Goal: Task Accomplishment & Management: Use online tool/utility

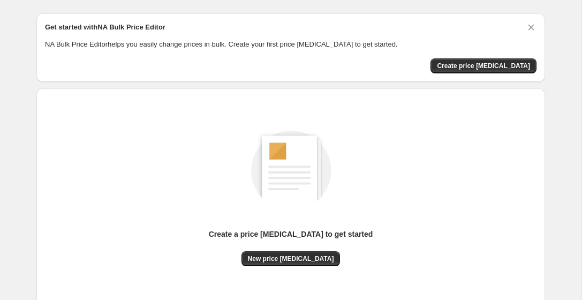
scroll to position [22, 0]
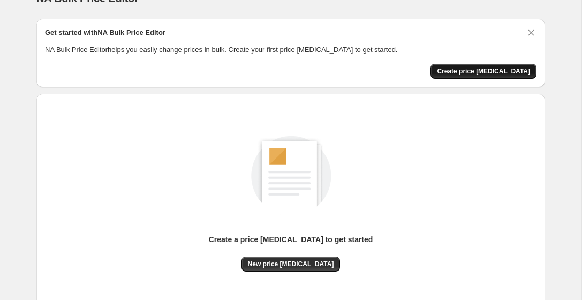
click at [502, 71] on span "Create price [MEDICAL_DATA]" at bounding box center [483, 71] width 93 height 9
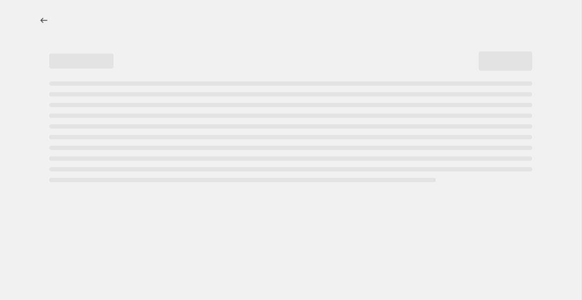
select select "percentage"
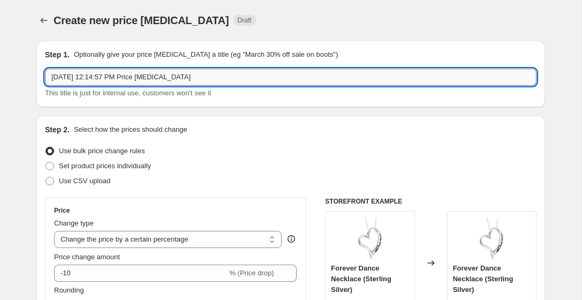
click at [206, 79] on input "[DATE] 12:14:57 PM Price [MEDICAL_DATA]" at bounding box center [290, 76] width 491 height 17
type input "S"
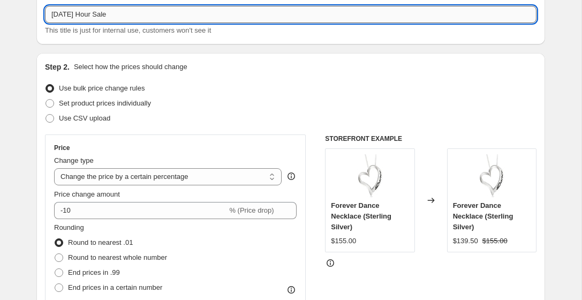
scroll to position [73, 0]
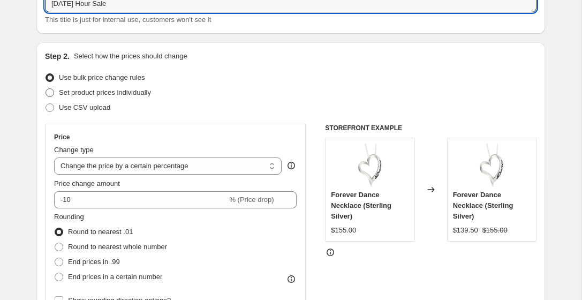
type input "[DATE] Hour Sale"
click at [52, 94] on span at bounding box center [49, 92] width 9 height 9
click at [46, 89] on input "Set product prices individually" at bounding box center [45, 88] width 1 height 1
radio input "true"
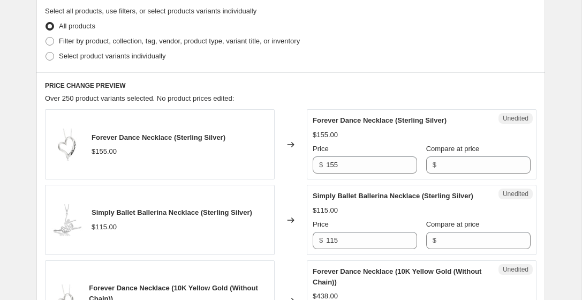
scroll to position [252, 0]
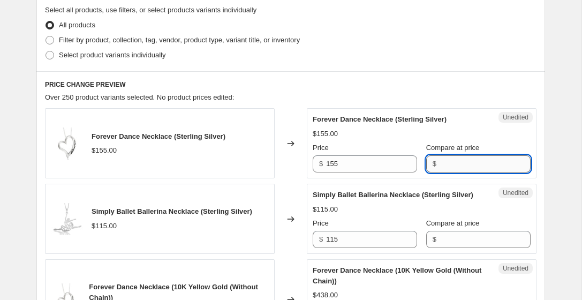
click at [439, 169] on input "Compare at price" at bounding box center [484, 163] width 91 height 17
type input "155"
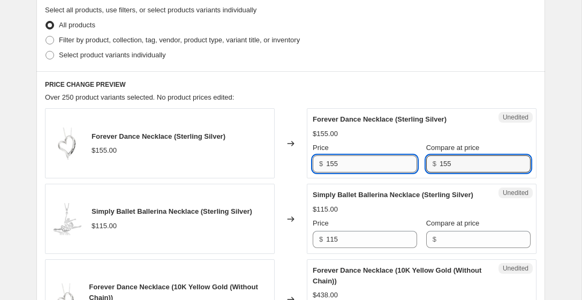
click at [342, 165] on input "155" at bounding box center [371, 163] width 91 height 17
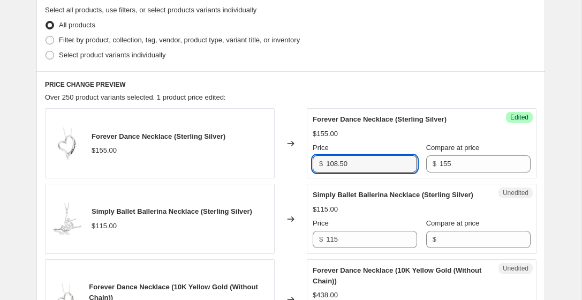
type input "108.50"
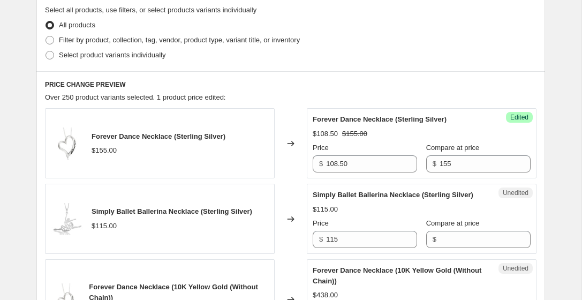
click at [400, 88] on h6 "PRICE CHANGE PREVIEW" at bounding box center [290, 84] width 491 height 9
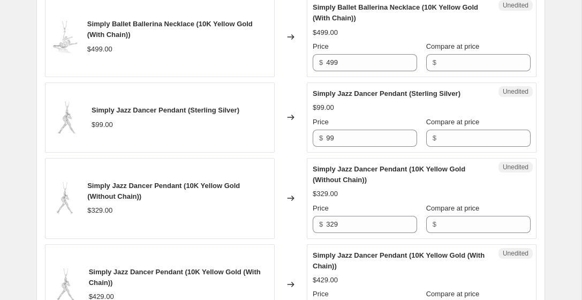
scroll to position [779, 0]
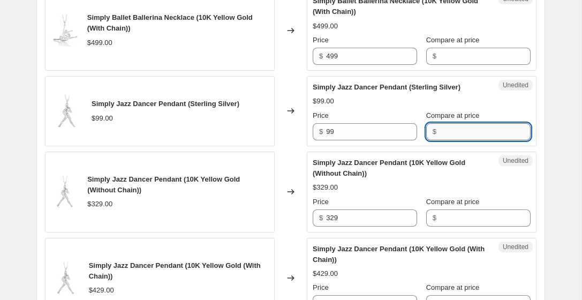
click at [439, 140] on input "Compare at price" at bounding box center [484, 131] width 91 height 17
type input "99"
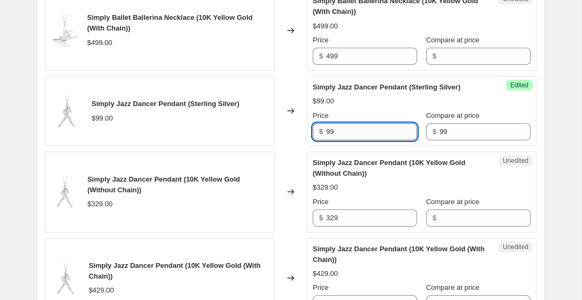
click at [338, 140] on input "99" at bounding box center [371, 131] width 91 height 17
type input "9"
type input "75"
click at [522, 142] on div "Success Edited Simply Jazz Dancer Pendant (Sterling Silver) $99.00 Price $ 75 C…" at bounding box center [422, 111] width 230 height 70
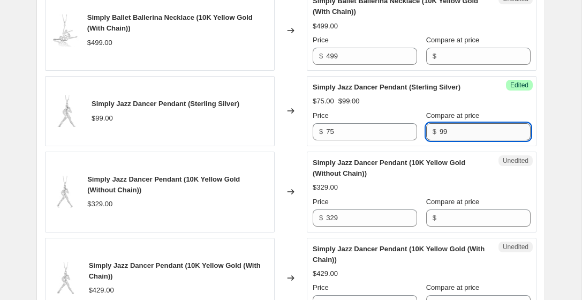
click at [441, 140] on input "99" at bounding box center [484, 131] width 91 height 17
type input "9"
type input "109"
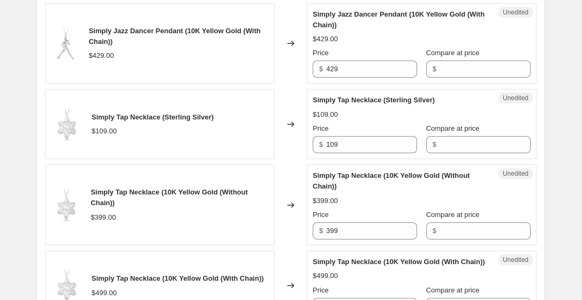
scroll to position [1029, 0]
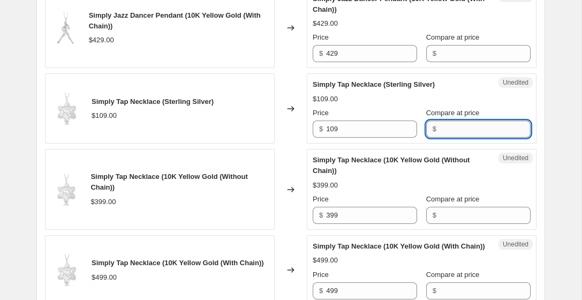
click at [459, 138] on input "Compare at price" at bounding box center [484, 128] width 91 height 17
type input "109"
click at [353, 138] on input "109" at bounding box center [371, 128] width 91 height 17
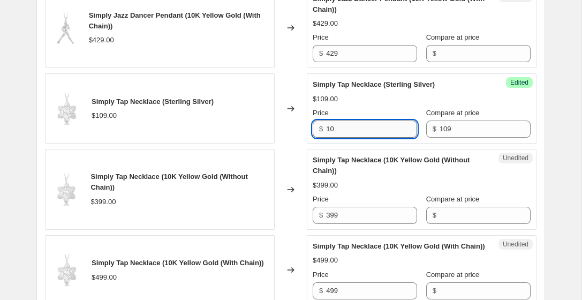
type input "1"
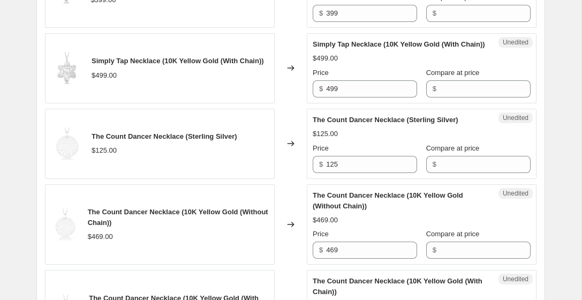
scroll to position [1232, 0]
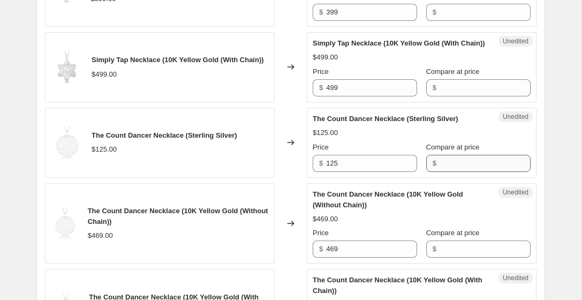
type input "87.20"
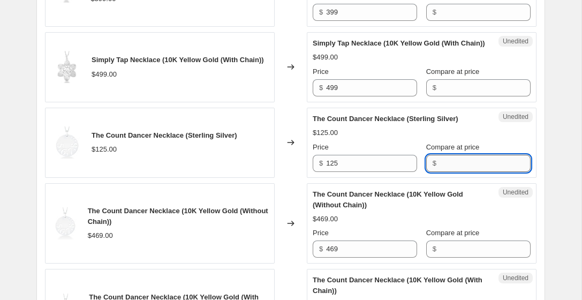
click at [450, 172] on input "Compare at price" at bounding box center [484, 163] width 91 height 17
type input "125"
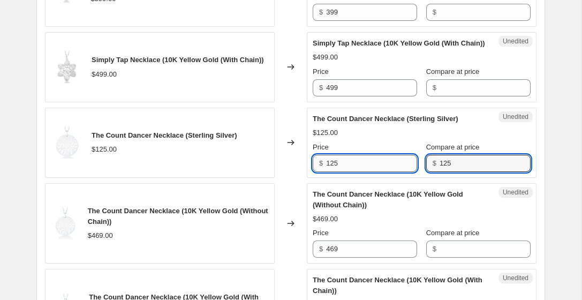
click at [357, 172] on input "125" at bounding box center [371, 163] width 91 height 17
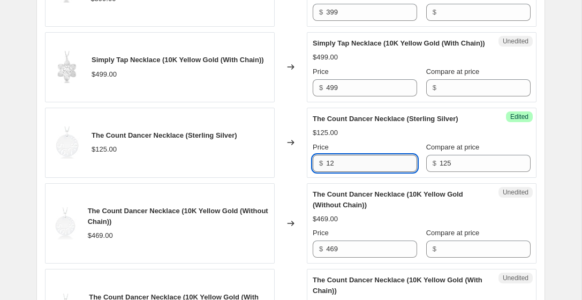
type input "1"
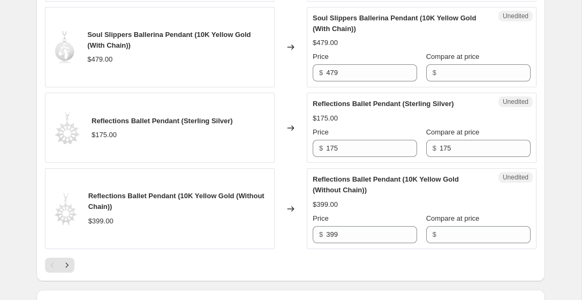
scroll to position [1742, 0]
type input "112.50"
click at [369, 156] on input "175" at bounding box center [371, 147] width 91 height 17
type input "1"
type input "2"
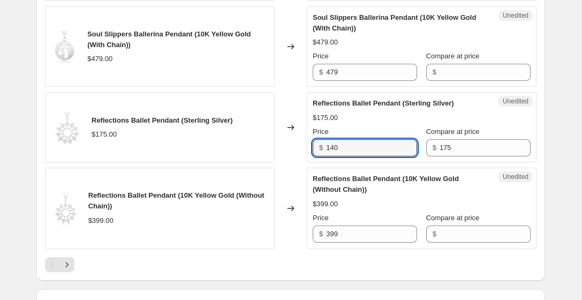
type input "140"
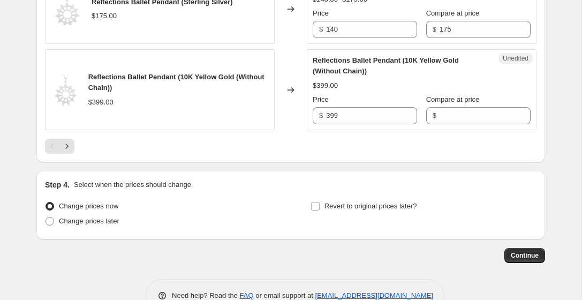
scroll to position [1880, 0]
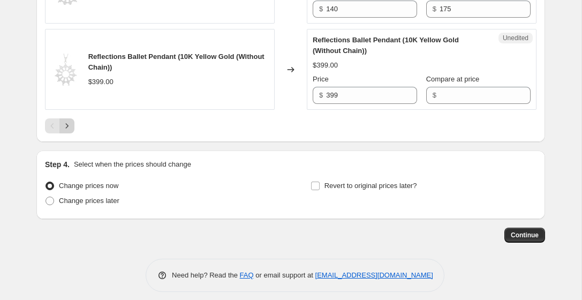
click at [66, 131] on icon "Next" at bounding box center [67, 125] width 11 height 11
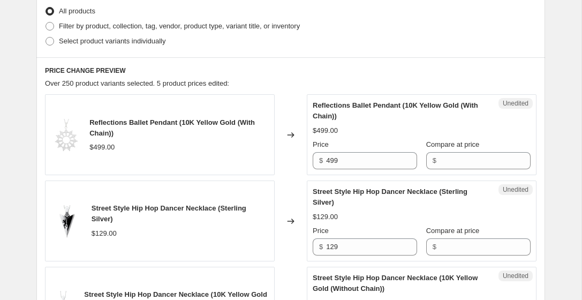
scroll to position [0, 0]
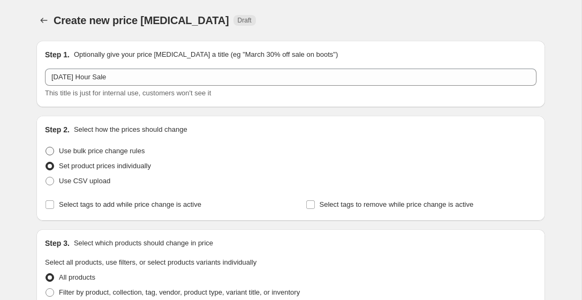
click at [54, 150] on span at bounding box center [49, 151] width 9 height 9
click at [46, 147] on input "Use bulk price change rules" at bounding box center [45, 147] width 1 height 1
radio input "true"
select select "percentage"
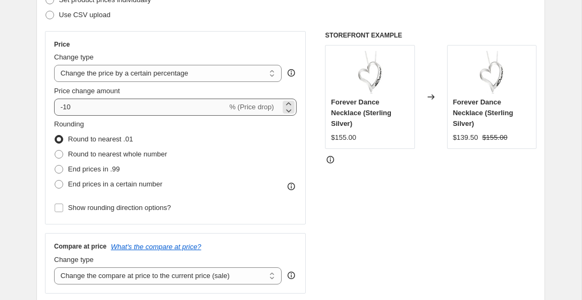
scroll to position [149, 0]
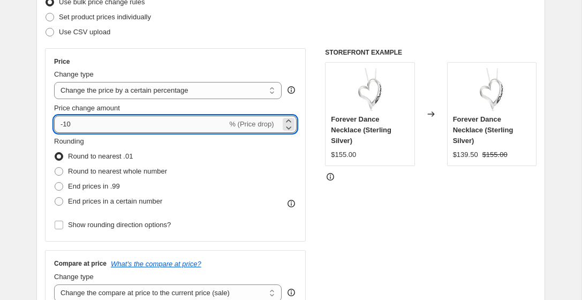
click at [71, 123] on input "-10" at bounding box center [140, 124] width 173 height 17
type input "-1"
type input "-25"
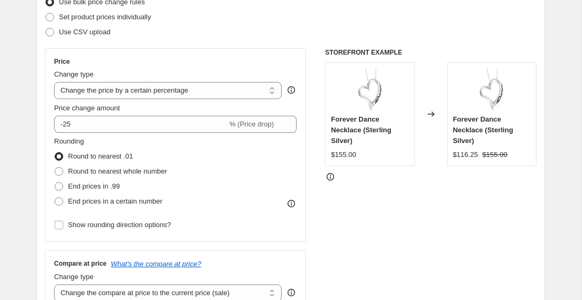
click at [324, 227] on div "Price Change type Change the price to a certain amount Change the price by a ce…" at bounding box center [290, 179] width 491 height 262
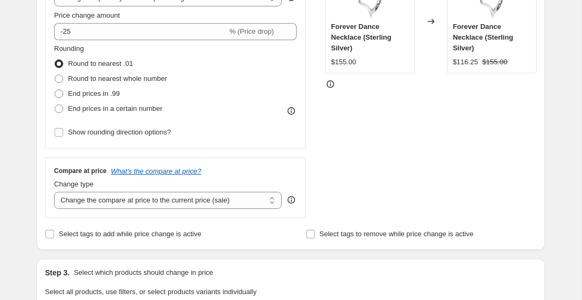
scroll to position [242, 0]
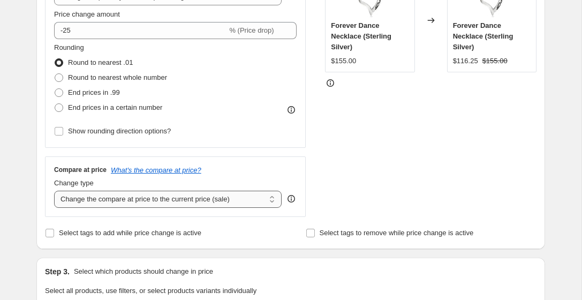
click at [272, 199] on select "Change the compare at price to the current price (sale) Change the compare at p…" at bounding box center [167, 198] width 227 height 17
click at [54, 190] on select "Change the compare at price to the current price (sale) Change the compare at p…" at bounding box center [167, 198] width 227 height 17
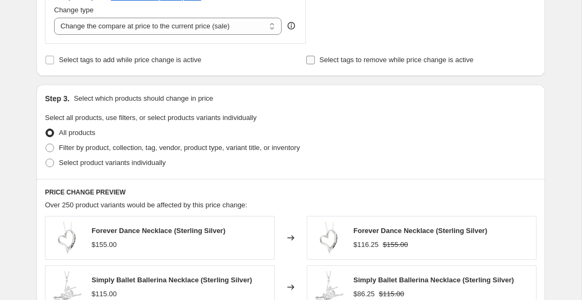
scroll to position [416, 0]
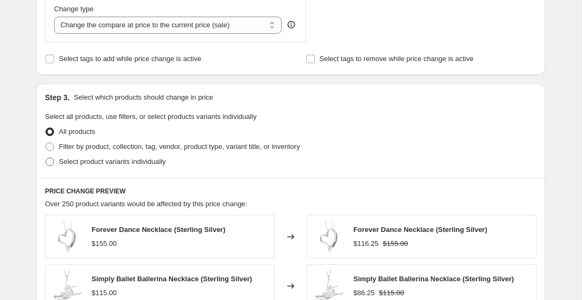
click at [50, 163] on span at bounding box center [49, 161] width 9 height 9
click at [46, 158] on input "Select product variants individually" at bounding box center [45, 157] width 1 height 1
radio input "true"
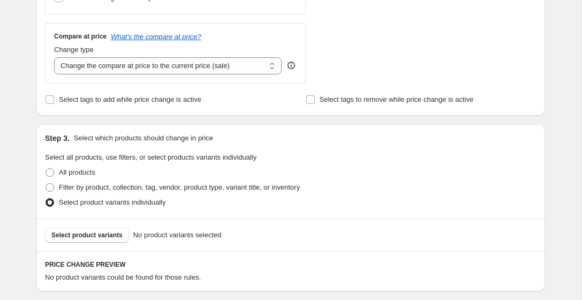
scroll to position [377, 0]
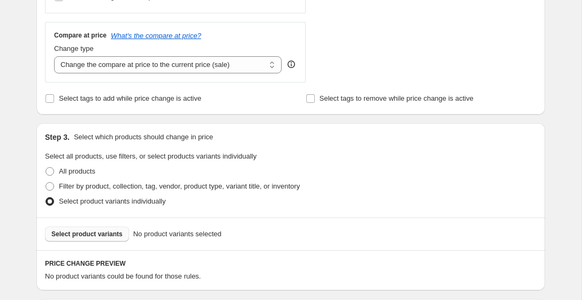
click at [73, 232] on span "Select product variants" at bounding box center [86, 234] width 71 height 9
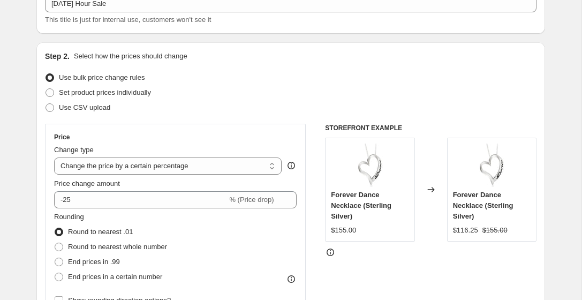
scroll to position [74, 0]
click at [50, 92] on span at bounding box center [49, 92] width 9 height 9
click at [46, 88] on input "Set product prices individually" at bounding box center [45, 88] width 1 height 1
radio input "true"
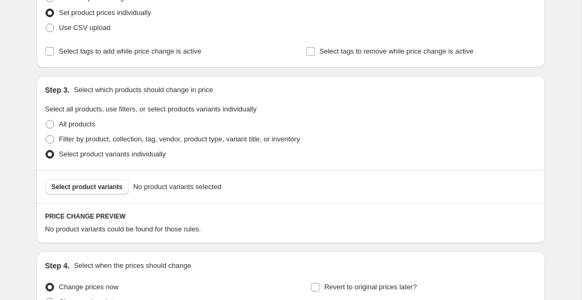
scroll to position [152, 0]
click at [109, 186] on span "Select product variants" at bounding box center [86, 187] width 71 height 9
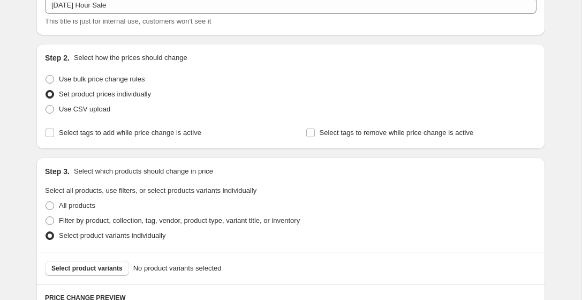
scroll to position [69, 0]
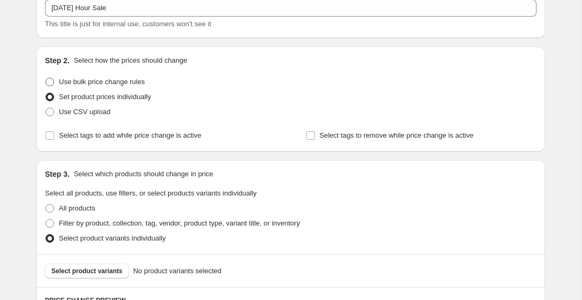
click at [50, 79] on span at bounding box center [49, 82] width 9 height 9
click at [46, 78] on input "Use bulk price change rules" at bounding box center [45, 78] width 1 height 1
radio input "true"
select select "percentage"
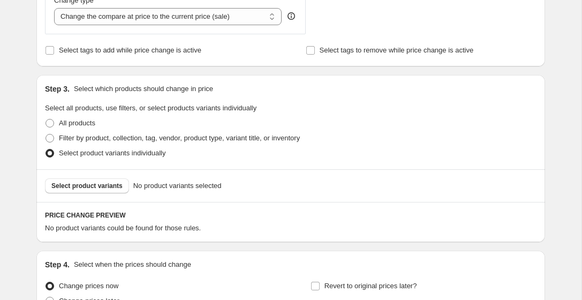
scroll to position [429, 0]
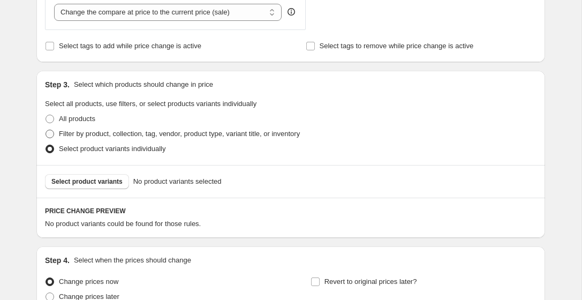
click at [52, 134] on span at bounding box center [49, 133] width 9 height 9
click at [46, 130] on input "Filter by product, collection, tag, vendor, product type, variant title, or inv…" at bounding box center [45, 129] width 1 height 1
radio input "true"
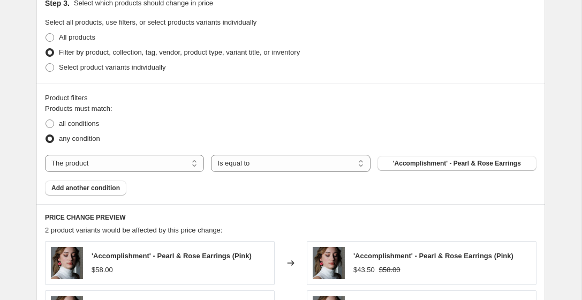
scroll to position [522, 0]
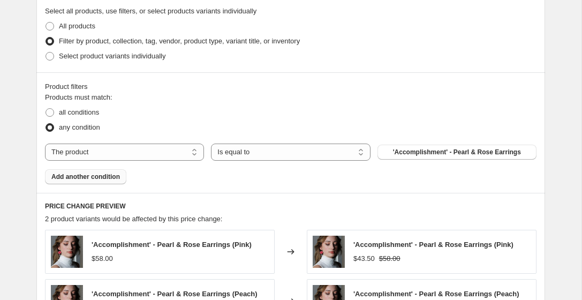
click at [111, 177] on span "Add another condition" at bounding box center [85, 176] width 68 height 9
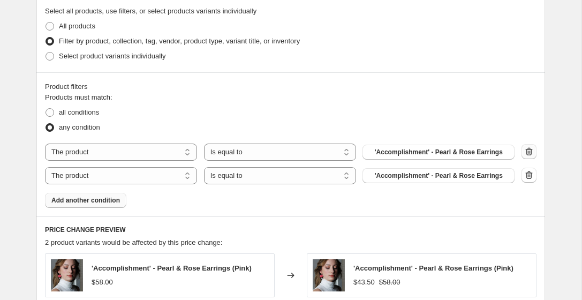
click at [529, 150] on icon "button" at bounding box center [528, 151] width 11 height 11
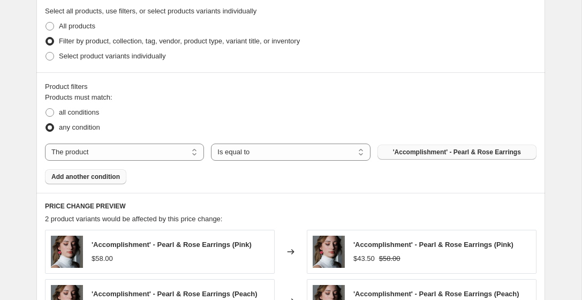
click at [425, 153] on span "'Accomplishment' - Pearl & Rose Earrings" at bounding box center [457, 152] width 128 height 9
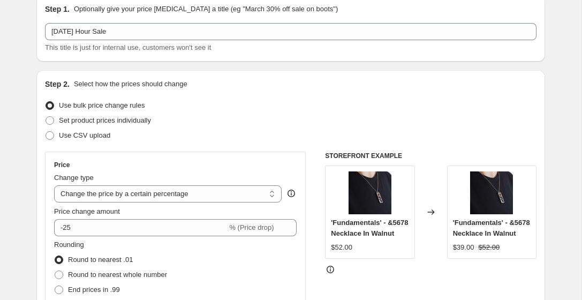
scroll to position [0, 0]
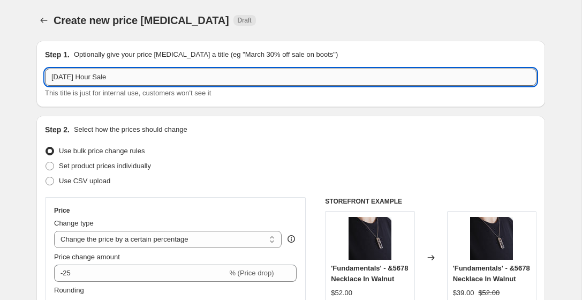
click at [135, 80] on input "[DATE] Hour Sale" at bounding box center [290, 76] width 491 height 17
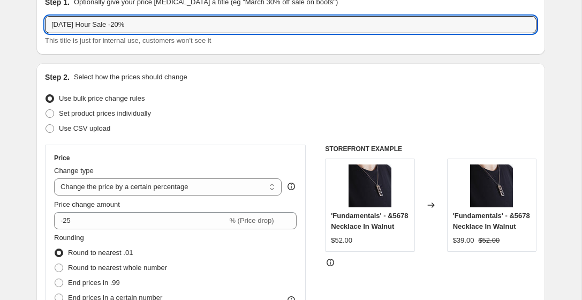
scroll to position [53, 0]
type input "[DATE] Hour Sale -20%"
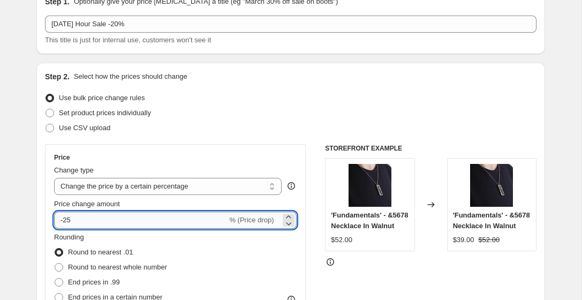
click at [72, 221] on input "-25" at bounding box center [140, 219] width 173 height 17
type input "-20"
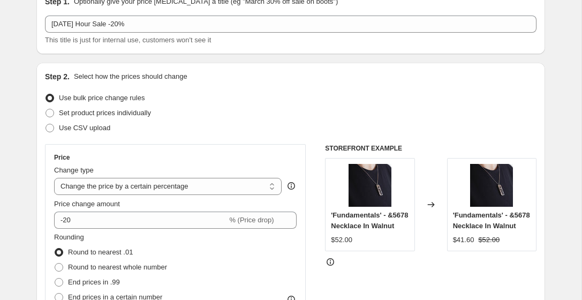
click at [315, 87] on div "Step 2. Select how the prices should change Use bulk price change rules Set pro…" at bounding box center [290, 250] width 491 height 358
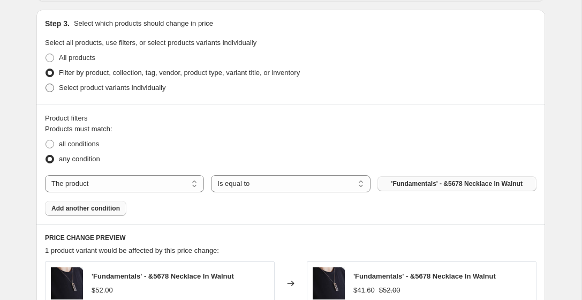
scroll to position [491, 0]
click at [52, 87] on span at bounding box center [49, 87] width 9 height 9
click at [46, 83] on input "Select product variants individually" at bounding box center [45, 83] width 1 height 1
radio input "true"
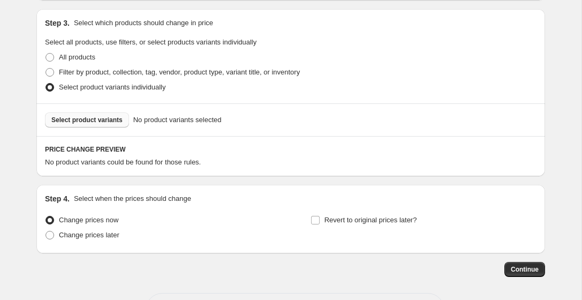
click at [77, 120] on span "Select product variants" at bounding box center [86, 120] width 71 height 9
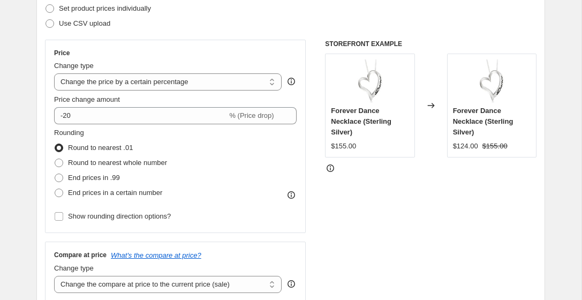
scroll to position [156, 0]
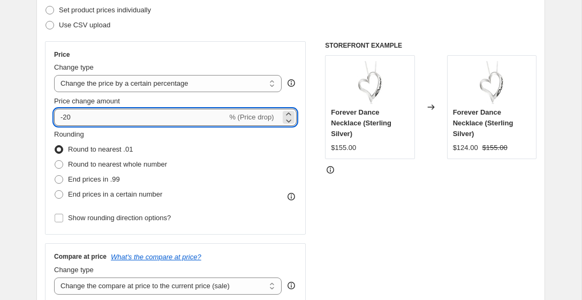
click at [75, 119] on input "-20" at bounding box center [140, 117] width 173 height 17
type input "-2"
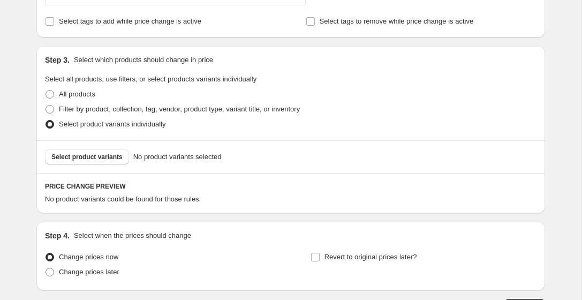
scroll to position [455, 0]
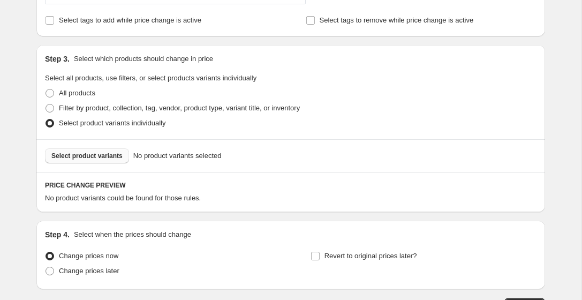
type input "-50"
click at [90, 157] on span "Select product variants" at bounding box center [86, 155] width 71 height 9
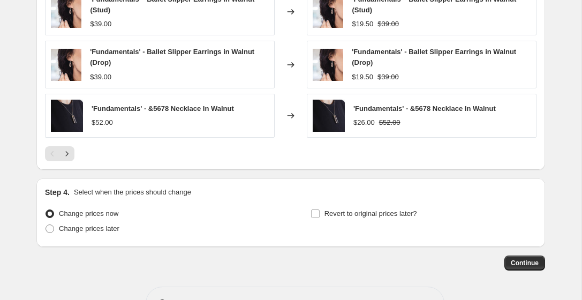
scroll to position [775, 0]
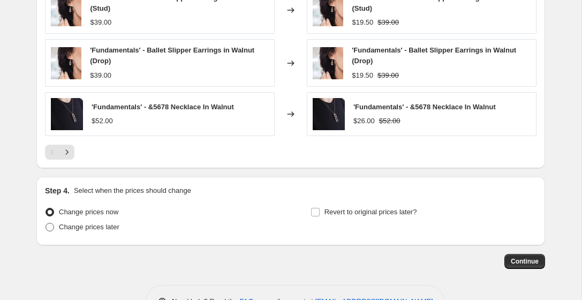
click at [49, 231] on span at bounding box center [49, 227] width 9 height 9
click at [46, 223] on input "Change prices later" at bounding box center [45, 223] width 1 height 1
radio input "true"
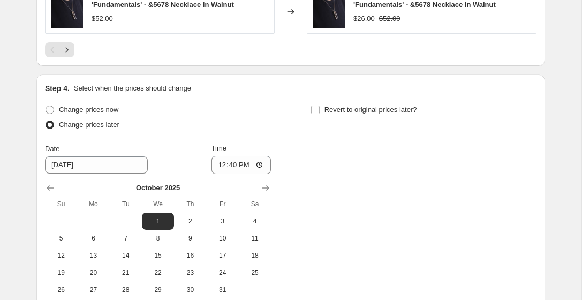
scroll to position [885, 0]
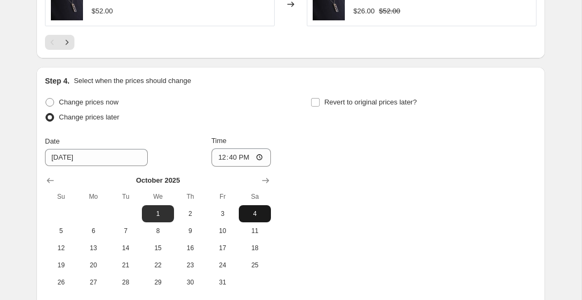
click at [254, 218] on span "4" at bounding box center [255, 213] width 24 height 9
type input "[DATE]"
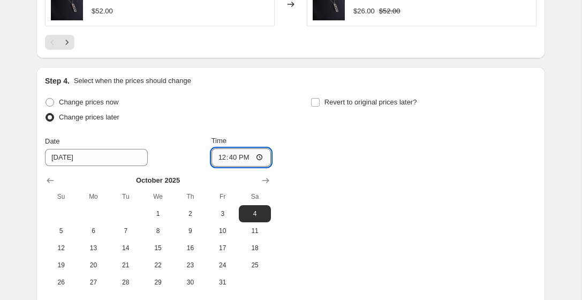
click at [239, 164] on input "12:40" at bounding box center [241, 157] width 60 height 18
click at [259, 162] on input "12:40" at bounding box center [241, 157] width 60 height 18
type input "06:00"
click at [353, 220] on div "Change prices now Change prices later Date [DATE] Time 06:00 [DATE] Su Mo Tu We…" at bounding box center [290, 193] width 491 height 196
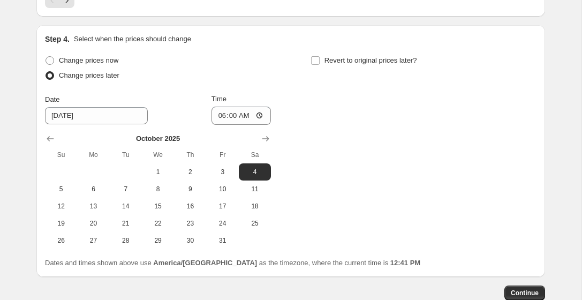
scroll to position [907, 0]
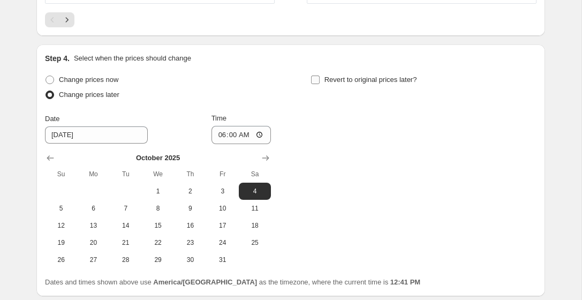
click at [315, 84] on input "Revert to original prices later?" at bounding box center [315, 79] width 9 height 9
checkbox input "true"
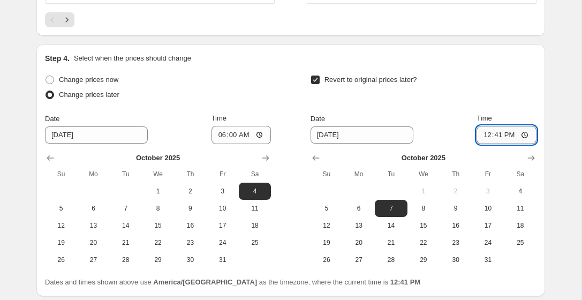
click at [497, 142] on input "12:41" at bounding box center [506, 135] width 60 height 18
click at [509, 141] on input "12:00" at bounding box center [506, 135] width 60 height 18
click at [509, 142] on input "12:00" at bounding box center [506, 135] width 60 height 18
click at [524, 139] on input "12:00" at bounding box center [506, 135] width 60 height 18
type input "00:00"
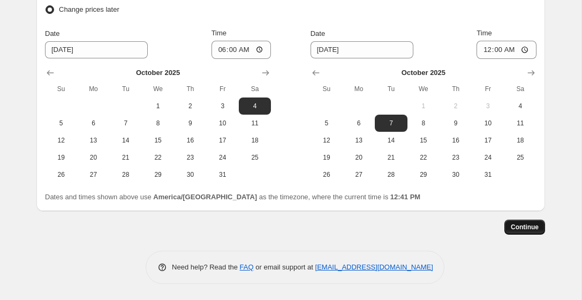
click at [523, 230] on span "Continue" at bounding box center [524, 227] width 28 height 9
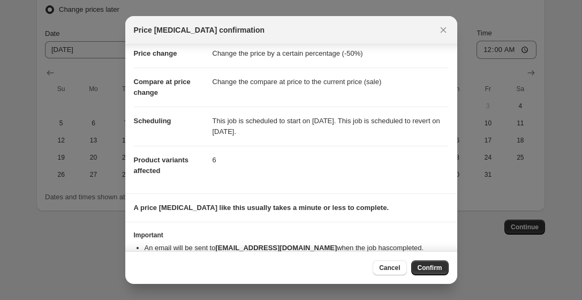
scroll to position [50, 0]
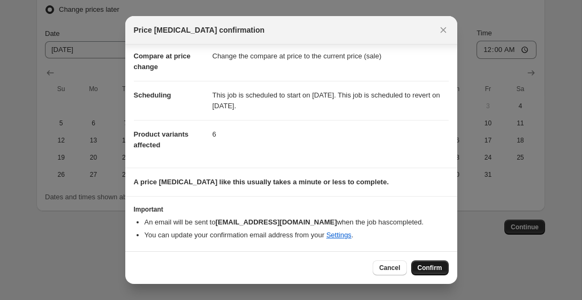
click at [428, 270] on span "Confirm" at bounding box center [429, 267] width 25 height 9
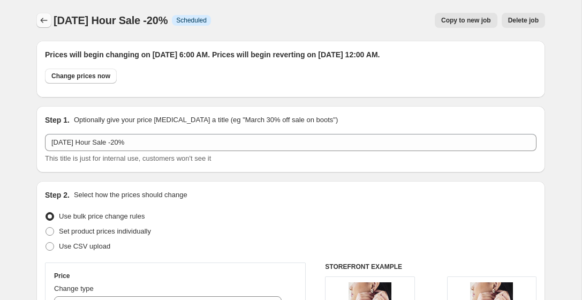
click at [45, 18] on icon "Price change jobs" at bounding box center [44, 20] width 11 height 11
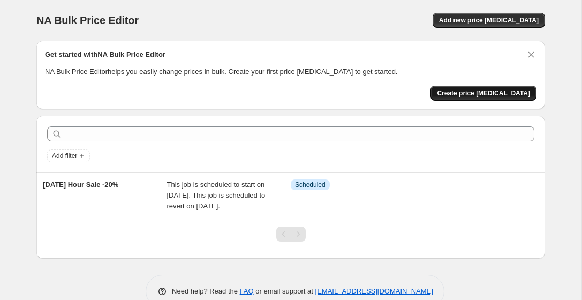
click at [466, 94] on span "Create price [MEDICAL_DATA]" at bounding box center [483, 93] width 93 height 9
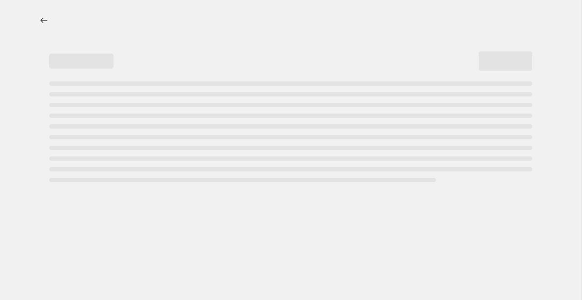
select select "percentage"
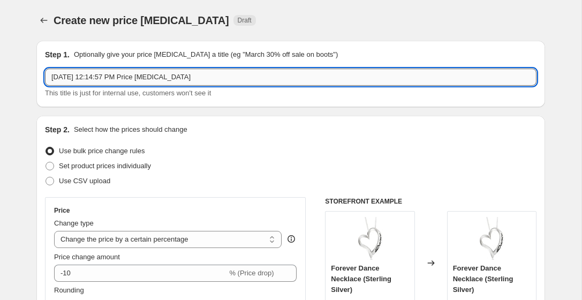
drag, startPoint x: 202, startPoint y: 77, endPoint x: 48, endPoint y: 81, distance: 153.6
click at [48, 81] on input "[DATE] 12:14:57 PM Price [MEDICAL_DATA]" at bounding box center [290, 76] width 491 height 17
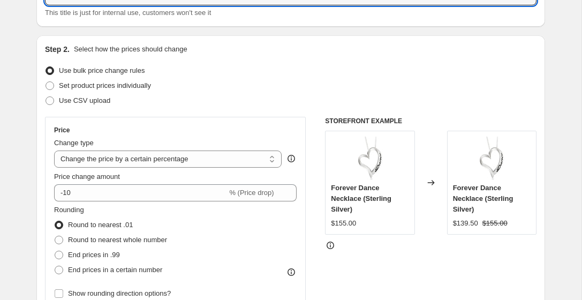
scroll to position [108, 0]
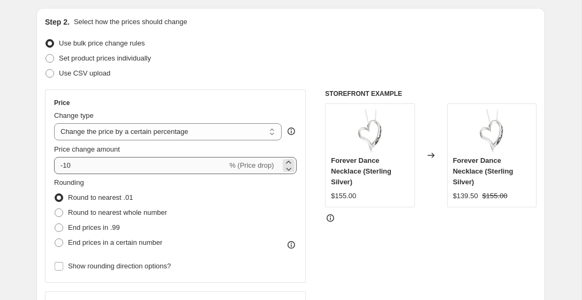
type input "October 72 Hour Flash Sale - 25%"
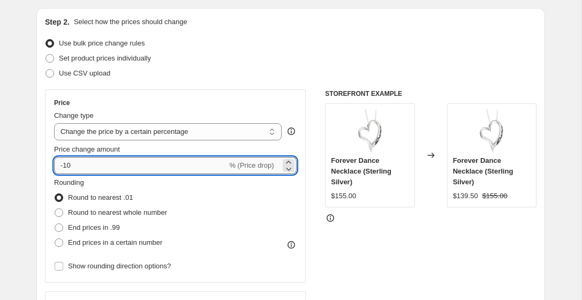
click at [75, 166] on input "-10" at bounding box center [140, 165] width 173 height 17
type input "-1"
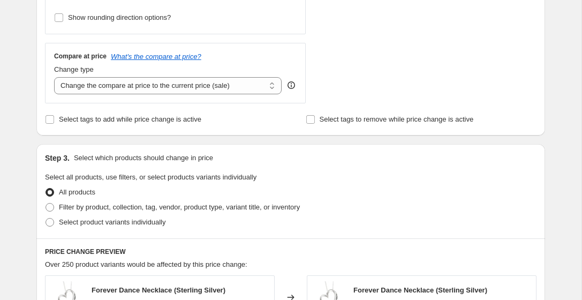
scroll to position [359, 0]
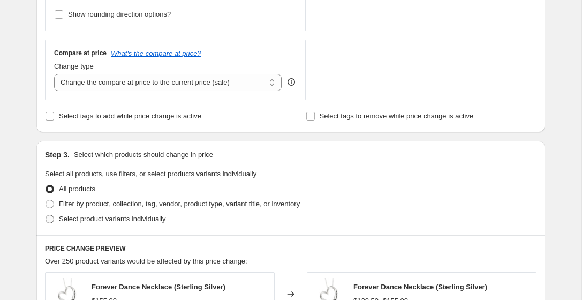
type input "-46"
click at [48, 219] on span at bounding box center [49, 219] width 9 height 9
click at [46, 215] on input "Select product variants individually" at bounding box center [45, 215] width 1 height 1
radio input "true"
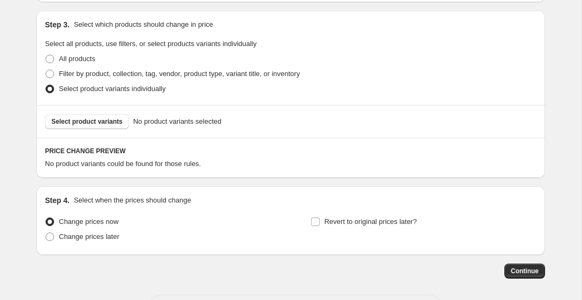
scroll to position [490, 0]
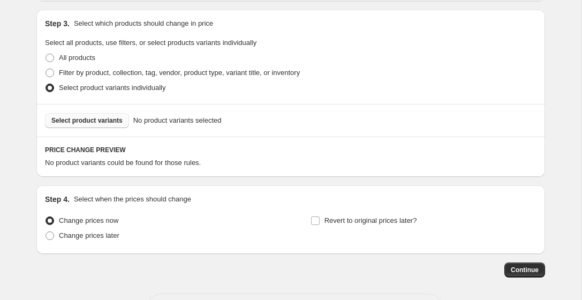
click at [67, 121] on span "Select product variants" at bounding box center [86, 120] width 71 height 9
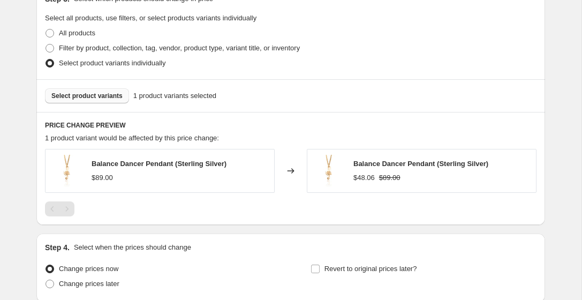
scroll to position [499, 0]
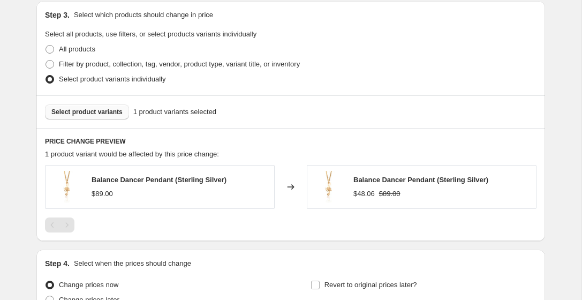
click at [112, 111] on span "Select product variants" at bounding box center [86, 112] width 71 height 9
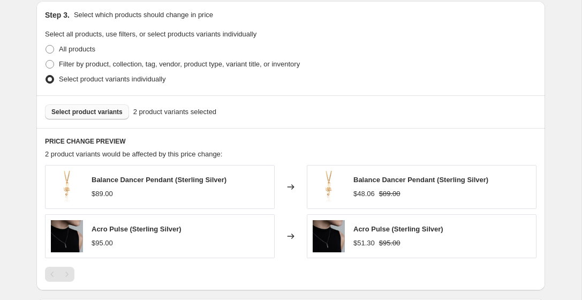
click at [82, 111] on span "Select product variants" at bounding box center [86, 112] width 71 height 9
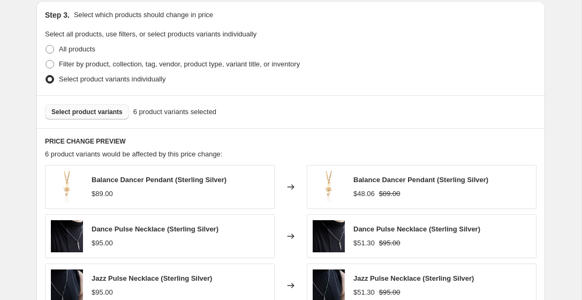
click at [81, 111] on span "Select product variants" at bounding box center [86, 112] width 71 height 9
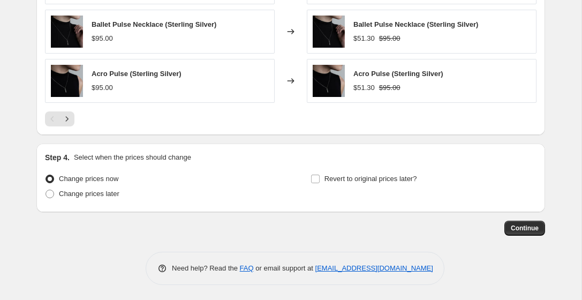
scroll to position [803, 0]
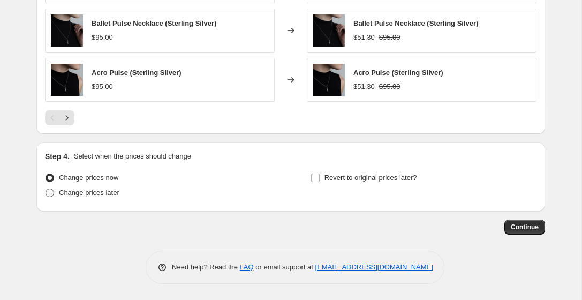
click at [51, 192] on span at bounding box center [49, 192] width 9 height 9
click at [46, 189] on input "Change prices later" at bounding box center [45, 188] width 1 height 1
radio input "true"
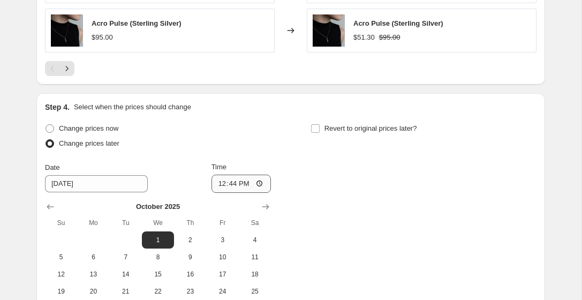
scroll to position [861, 0]
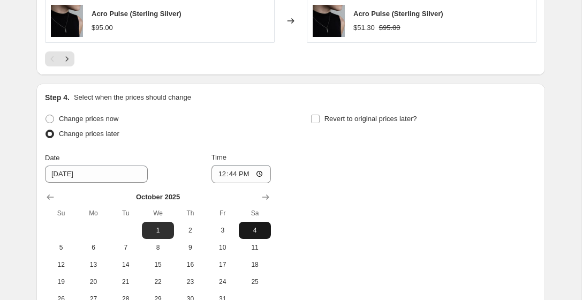
click at [254, 230] on span "4" at bounding box center [255, 230] width 24 height 9
type input "[DATE]"
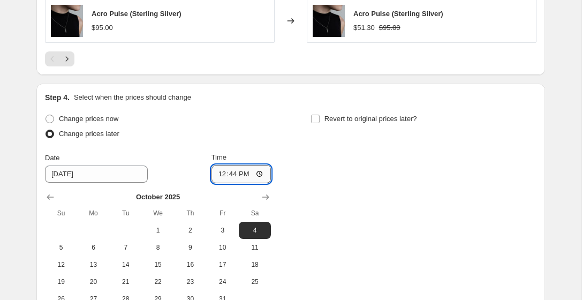
click at [233, 172] on input "12:44" at bounding box center [241, 174] width 60 height 18
click at [221, 171] on input "12:44" at bounding box center [241, 174] width 60 height 18
click at [241, 173] on input "18:00" at bounding box center [241, 174] width 60 height 18
click at [258, 175] on input "18:00" at bounding box center [241, 174] width 60 height 18
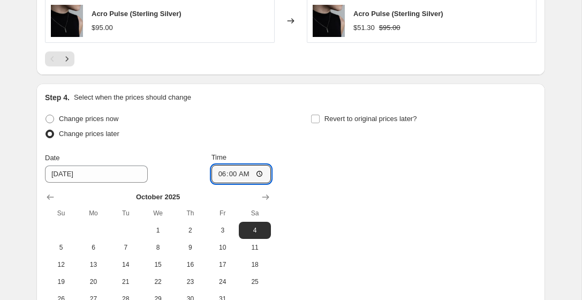
type input "06:00"
click at [362, 153] on div "Change prices now Change prices later Date [DATE] Time 06:00 [DATE] Su Mo Tu We…" at bounding box center [290, 209] width 491 height 196
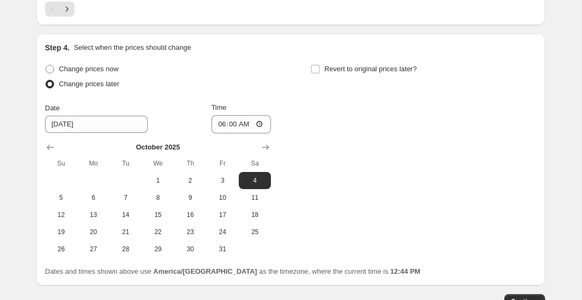
scroll to position [912, 0]
click at [317, 68] on input "Revert to original prices later?" at bounding box center [315, 68] width 9 height 9
checkbox input "true"
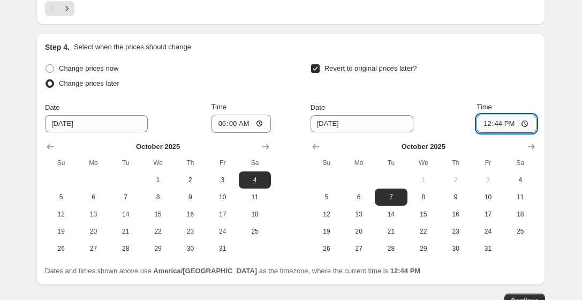
click at [488, 119] on input "12:44" at bounding box center [506, 124] width 60 height 18
click at [500, 121] on input "12:44" at bounding box center [506, 124] width 60 height 18
click at [512, 124] on input "12:00" at bounding box center [506, 124] width 60 height 18
click at [525, 121] on input "12:00" at bounding box center [506, 124] width 60 height 18
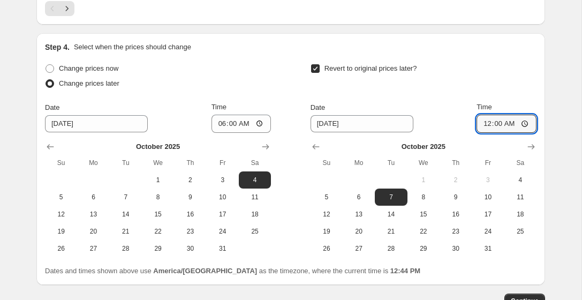
type input "00:00"
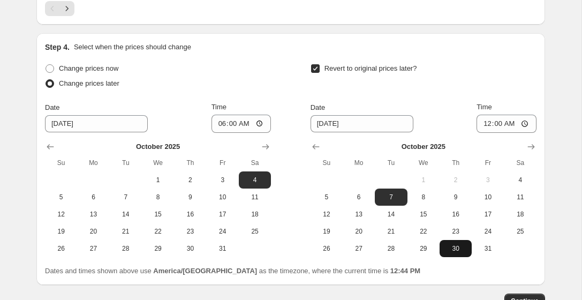
scroll to position [986, 0]
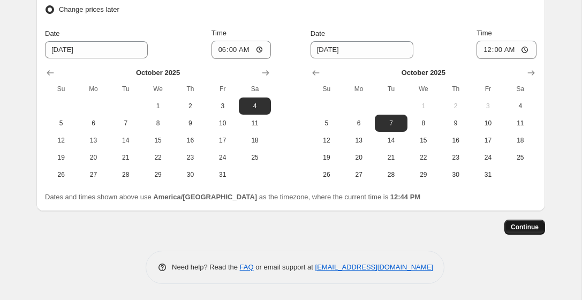
click at [518, 229] on span "Continue" at bounding box center [524, 227] width 28 height 9
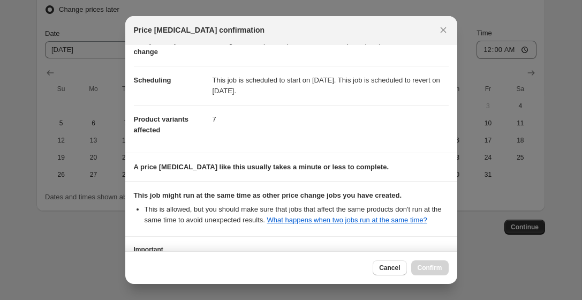
scroll to position [159, 0]
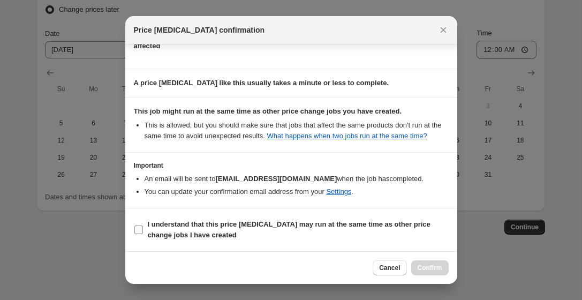
click at [142, 230] on input "I understand that this price [MEDICAL_DATA] may run at the same time as other p…" at bounding box center [138, 229] width 9 height 9
checkbox input "true"
click at [431, 267] on span "Confirm" at bounding box center [429, 267] width 25 height 9
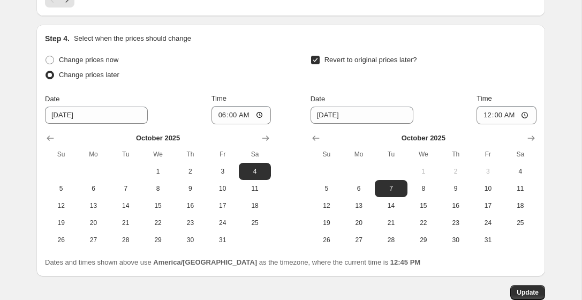
scroll to position [1051, 0]
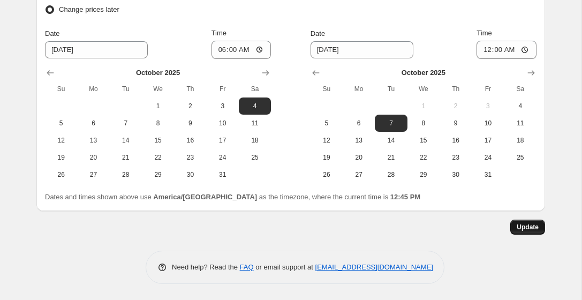
click at [521, 224] on span "Update" at bounding box center [527, 227] width 22 height 9
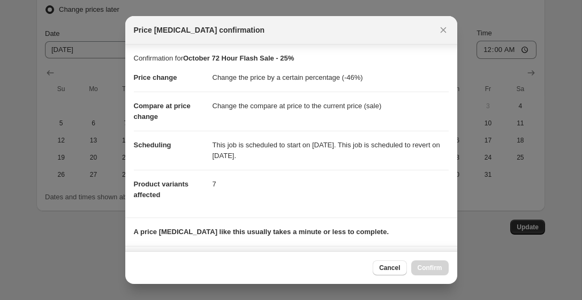
scroll to position [159, 0]
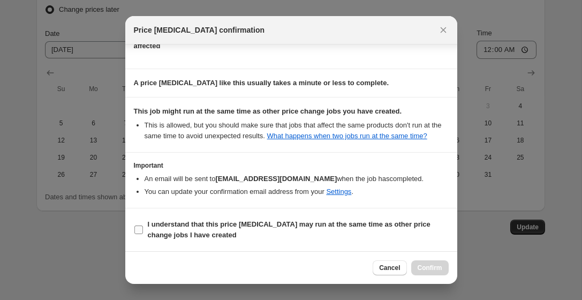
click at [139, 231] on input "I understand that this price [MEDICAL_DATA] may run at the same time as other p…" at bounding box center [138, 229] width 9 height 9
checkbox input "true"
click at [423, 265] on span "Confirm" at bounding box center [429, 267] width 25 height 9
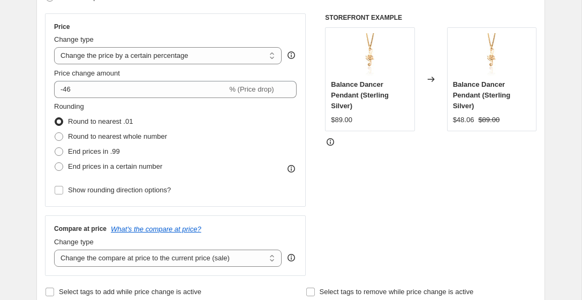
scroll to position [0, 0]
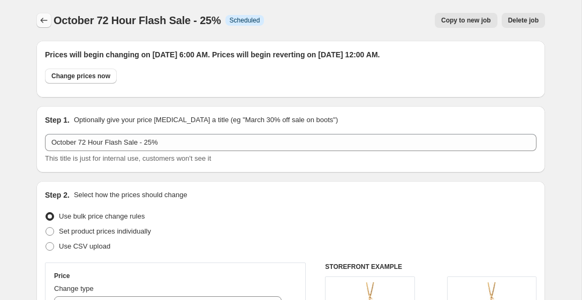
click at [43, 21] on icon "Price change jobs" at bounding box center [44, 20] width 11 height 11
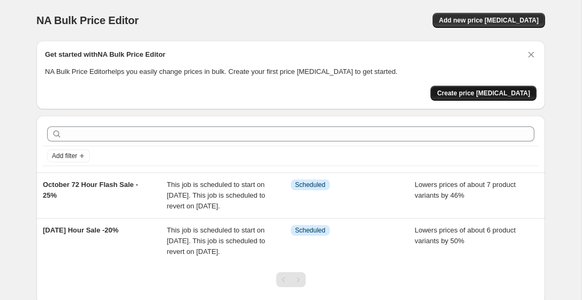
click at [467, 91] on span "Create price [MEDICAL_DATA]" at bounding box center [483, 93] width 93 height 9
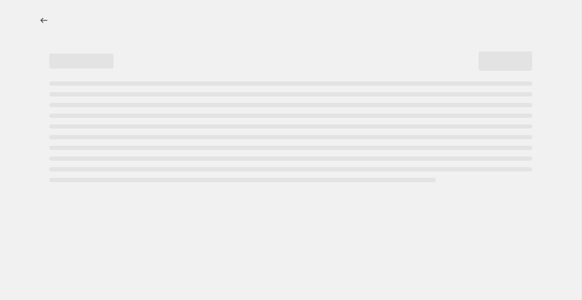
select select "percentage"
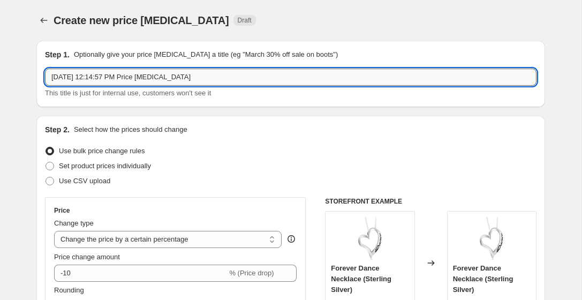
click at [202, 78] on input "[DATE] 12:14:57 PM Price [MEDICAL_DATA]" at bounding box center [290, 76] width 491 height 17
type input "S"
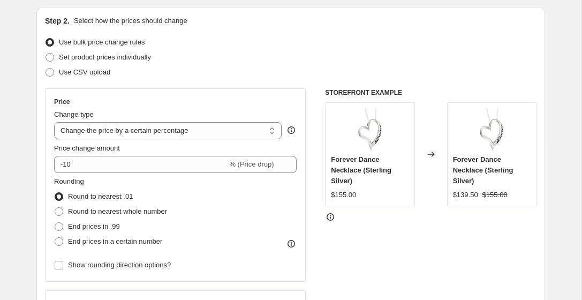
scroll to position [117, 0]
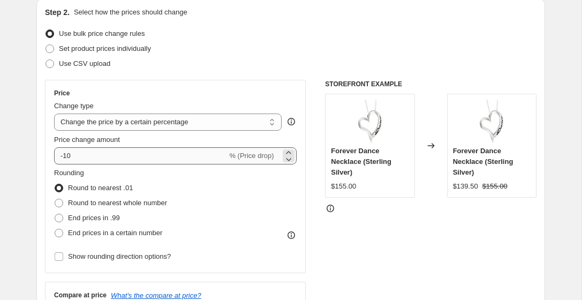
type input "[DATE] 72 Hour Flash Sale - 20%"
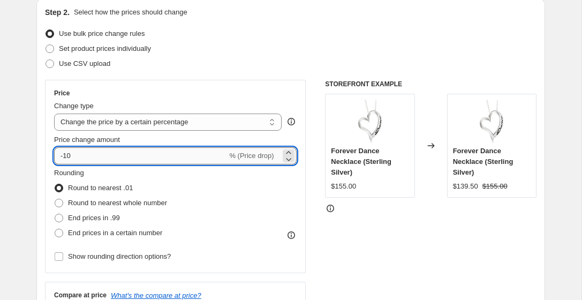
click at [77, 158] on input "-10" at bounding box center [140, 155] width 173 height 17
type input "-1"
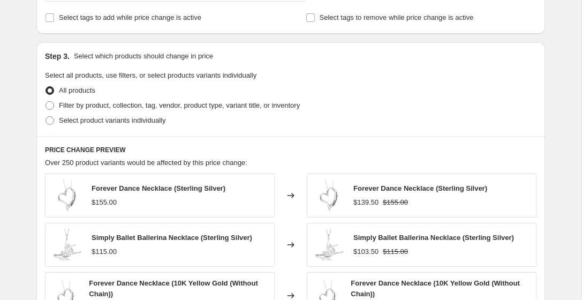
scroll to position [461, 0]
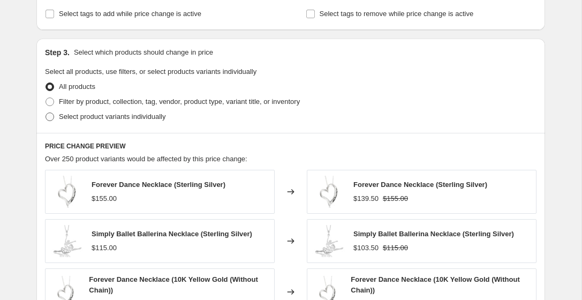
type input "-20"
click at [52, 115] on span at bounding box center [49, 116] width 9 height 9
click at [46, 113] on input "Select product variants individually" at bounding box center [45, 112] width 1 height 1
radio input "true"
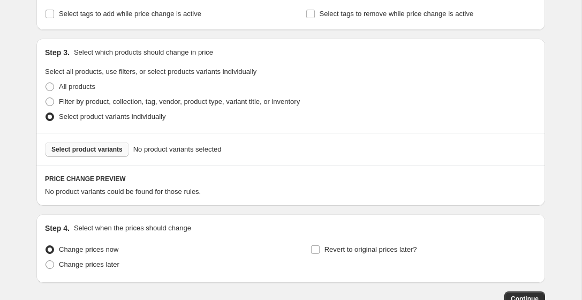
click at [123, 150] on span "Select product variants" at bounding box center [86, 149] width 71 height 9
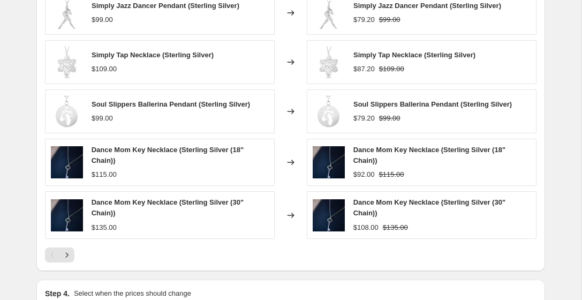
scroll to position [810, 0]
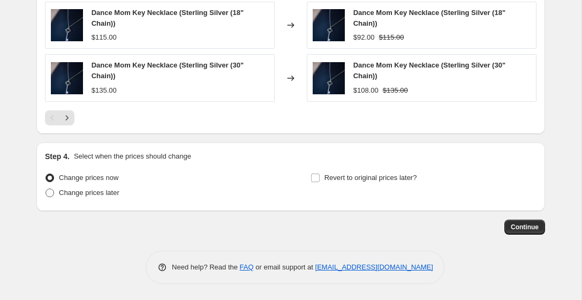
click at [49, 193] on span at bounding box center [49, 192] width 9 height 9
click at [46, 189] on input "Change prices later" at bounding box center [45, 188] width 1 height 1
radio input "true"
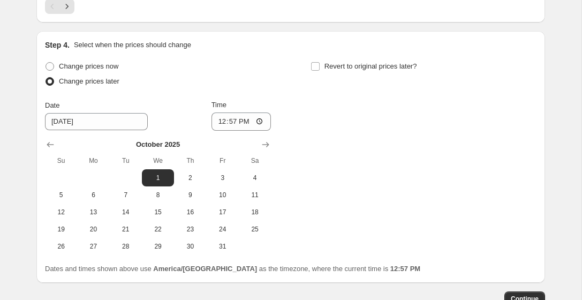
scroll to position [922, 0]
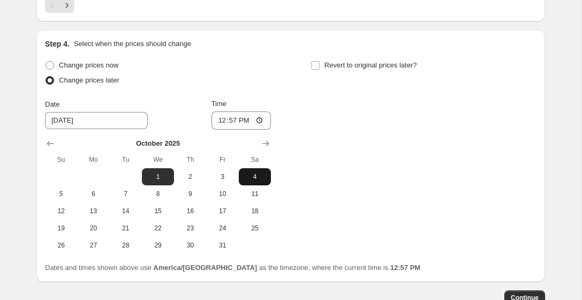
click at [248, 174] on span "4" at bounding box center [255, 176] width 24 height 9
type input "[DATE]"
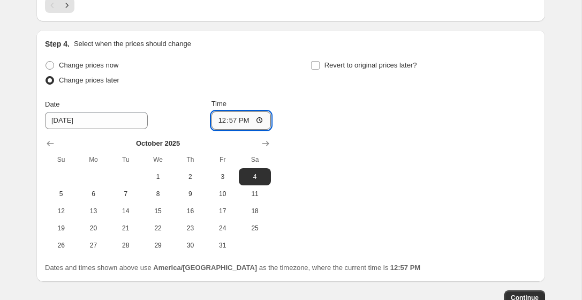
click at [241, 115] on input "12:57" at bounding box center [241, 120] width 60 height 18
click at [258, 119] on input "12:57" at bounding box center [241, 120] width 60 height 18
type input "06:00"
click at [315, 65] on input "Revert to original prices later?" at bounding box center [315, 65] width 9 height 9
checkbox input "true"
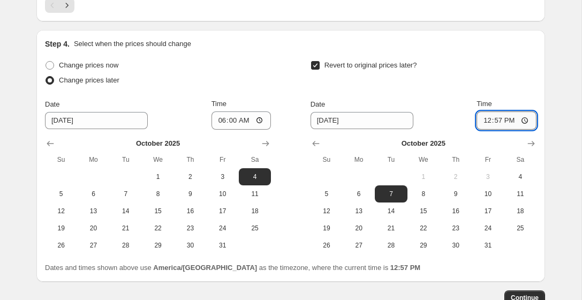
click at [491, 119] on input "12:57" at bounding box center [506, 120] width 60 height 18
click at [512, 119] on input "12:00" at bounding box center [506, 120] width 60 height 18
click at [525, 119] on input "12:00" at bounding box center [506, 120] width 60 height 18
type input "00:00"
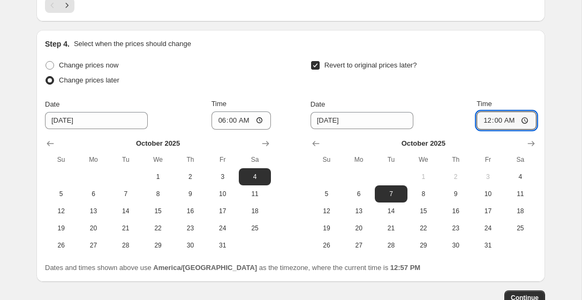
scroll to position [993, 0]
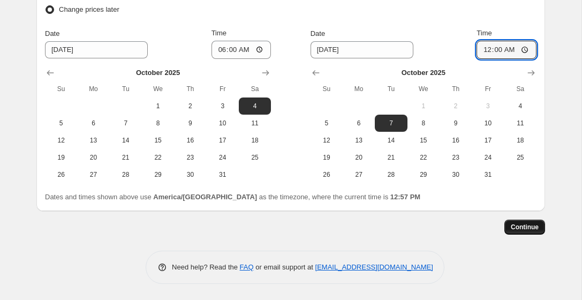
click at [520, 225] on span "Continue" at bounding box center [524, 227] width 28 height 9
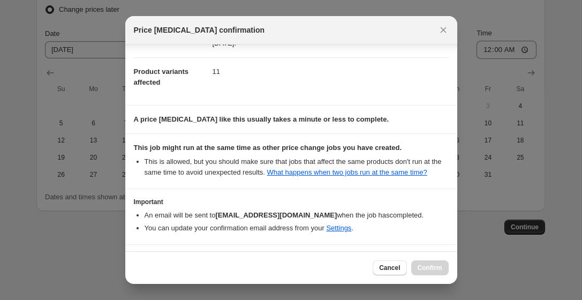
scroll to position [159, 0]
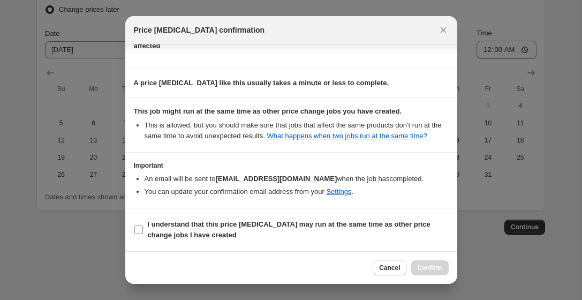
click at [139, 230] on input "I understand that this price [MEDICAL_DATA] may run at the same time as other p…" at bounding box center [138, 229] width 9 height 9
checkbox input "true"
click at [422, 265] on span "Confirm" at bounding box center [429, 267] width 25 height 9
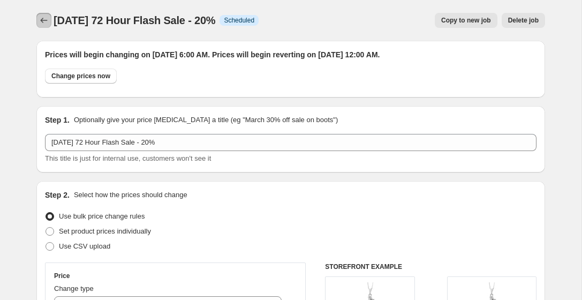
click at [43, 18] on icon "Price change jobs" at bounding box center [44, 20] width 11 height 11
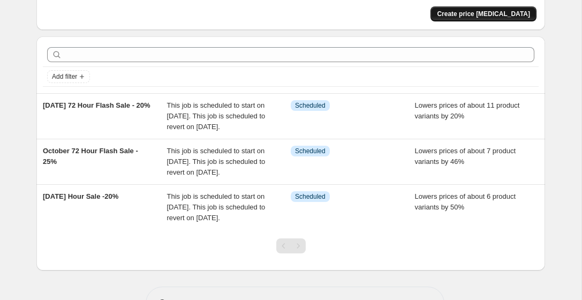
scroll to position [83, 0]
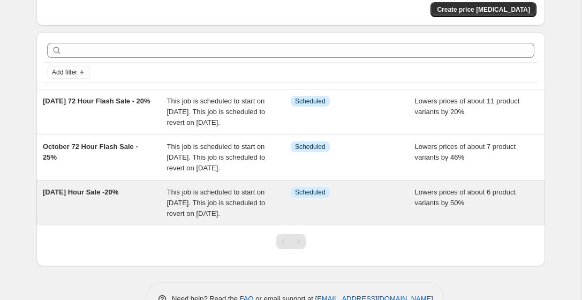
click at [108, 219] on div "[DATE] Hour Sale -20%" at bounding box center [105, 203] width 124 height 32
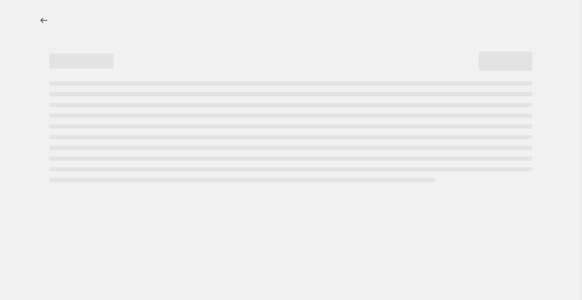
select select "percentage"
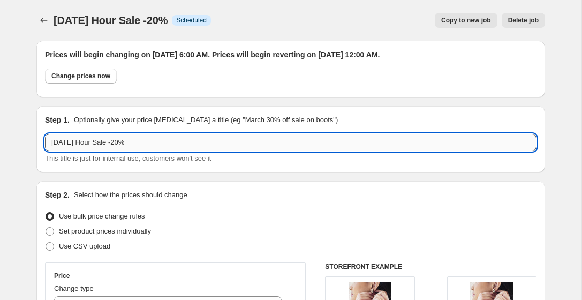
click at [136, 143] on input "[DATE] Hour Sale -20%" at bounding box center [290, 142] width 491 height 17
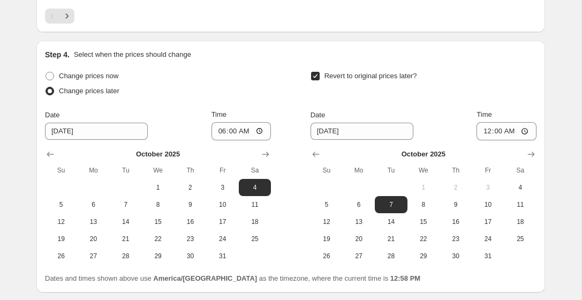
scroll to position [1064, 0]
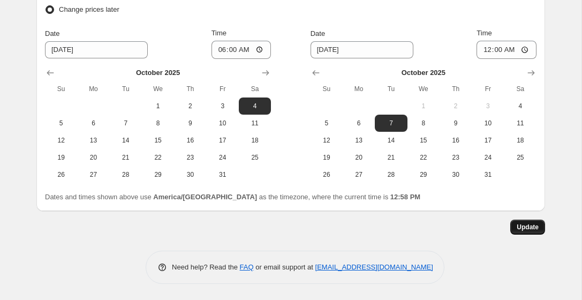
type input "[DATE] Hour Sale -50%"
click at [525, 228] on span "Update" at bounding box center [527, 227] width 22 height 9
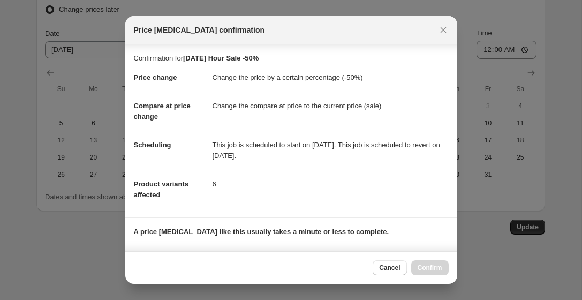
scroll to position [159, 0]
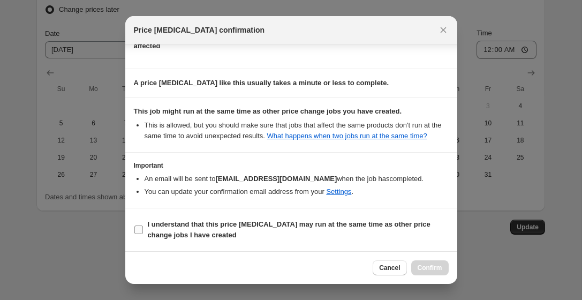
click at [140, 229] on input "I understand that this price [MEDICAL_DATA] may run at the same time as other p…" at bounding box center [138, 229] width 9 height 9
checkbox input "true"
click at [429, 267] on span "Confirm" at bounding box center [429, 267] width 25 height 9
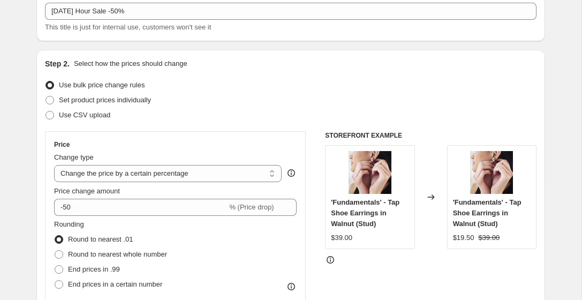
scroll to position [0, 0]
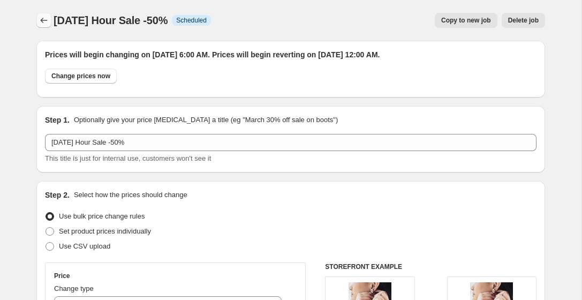
click at [42, 21] on icon "Price change jobs" at bounding box center [44, 20] width 11 height 11
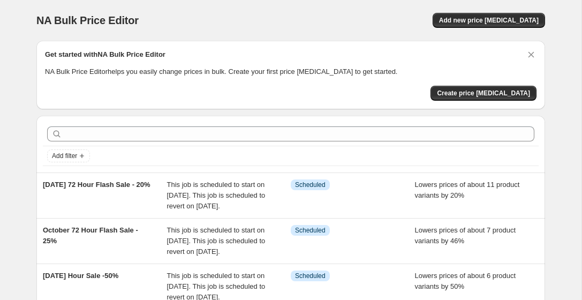
click at [393, 75] on p "NA Bulk Price Editor helps you easily change prices in bulk. Create your first …" at bounding box center [290, 71] width 491 height 11
click at [479, 95] on span "Create price [MEDICAL_DATA]" at bounding box center [483, 93] width 93 height 9
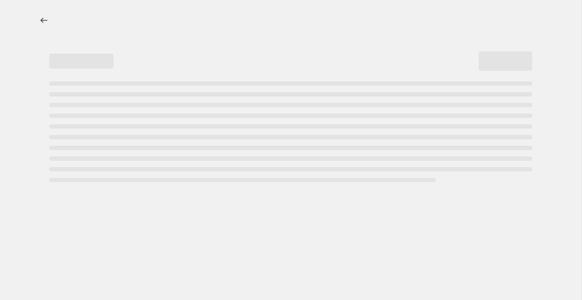
select select "percentage"
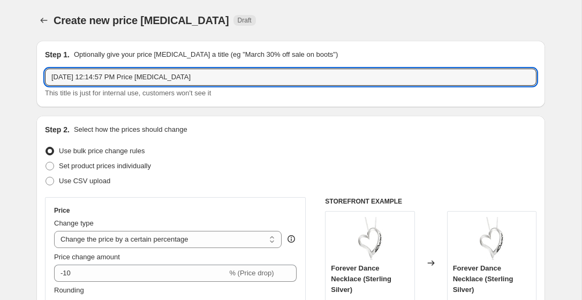
drag, startPoint x: 219, startPoint y: 78, endPoint x: 44, endPoint y: 75, distance: 174.4
click at [44, 75] on div "Step 1. Optionally give your price [MEDICAL_DATA] a title (eg "March 30% off sa…" at bounding box center [290, 74] width 508 height 66
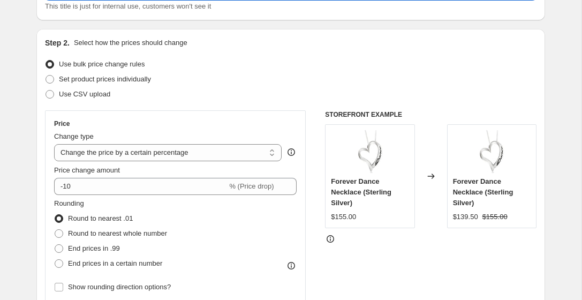
scroll to position [90, 0]
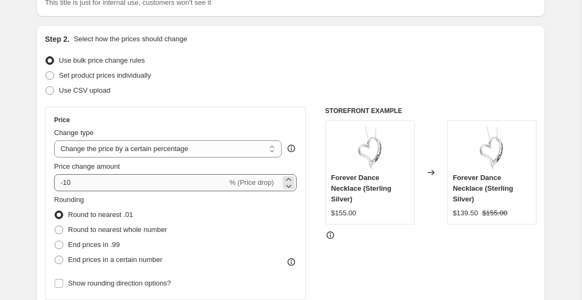
type input "October 72 hour Flash Sale - 15%"
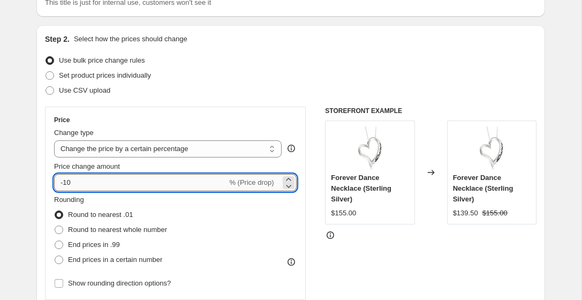
click at [74, 182] on input "-10" at bounding box center [140, 182] width 173 height 17
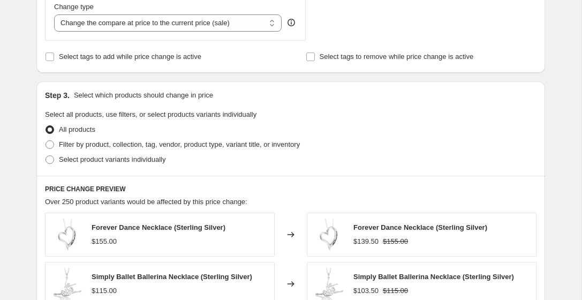
scroll to position [421, 0]
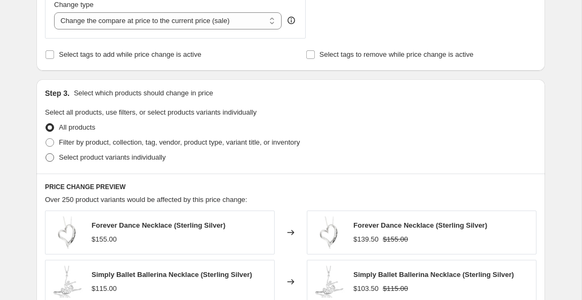
type input "-15"
click at [50, 158] on span at bounding box center [49, 157] width 9 height 9
click at [46, 154] on input "Select product variants individually" at bounding box center [45, 153] width 1 height 1
radio input "true"
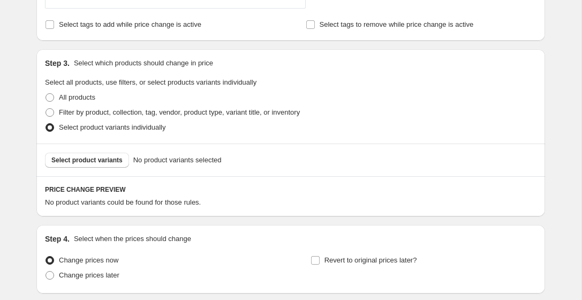
scroll to position [444, 0]
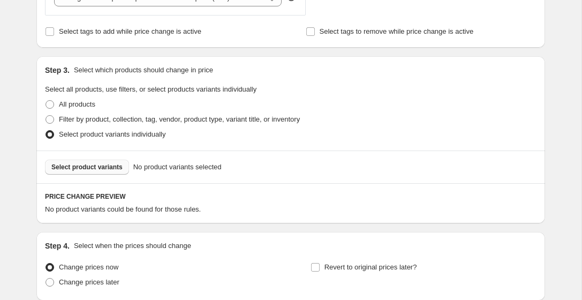
click at [112, 167] on span "Select product variants" at bounding box center [86, 167] width 71 height 9
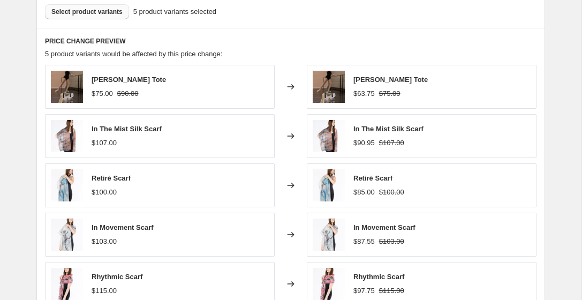
scroll to position [592, 0]
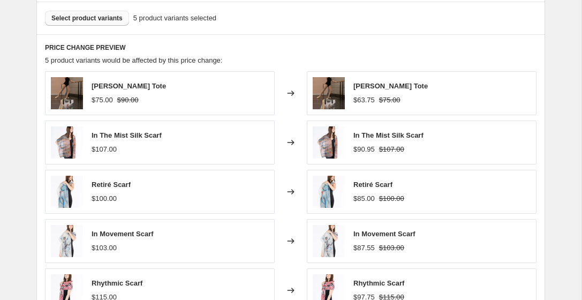
click at [93, 20] on span "Select product variants" at bounding box center [86, 18] width 71 height 9
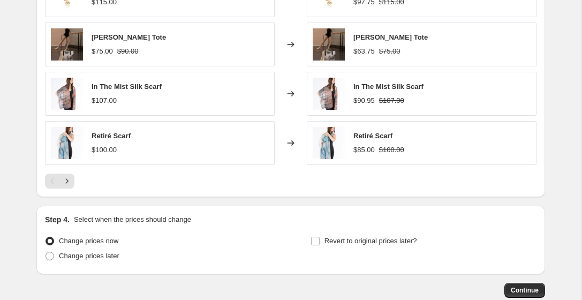
scroll to position [803, 0]
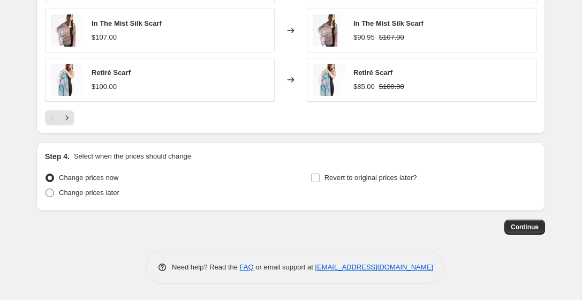
click at [50, 192] on span at bounding box center [49, 192] width 9 height 9
click at [46, 189] on input "Change prices later" at bounding box center [45, 188] width 1 height 1
radio input "true"
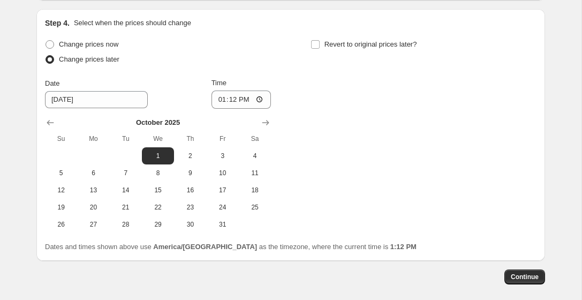
scroll to position [937, 0]
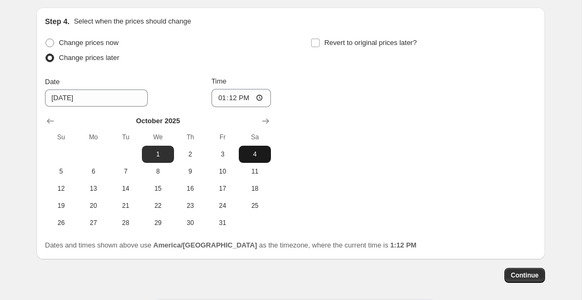
click at [255, 157] on span "4" at bounding box center [255, 154] width 24 height 9
type input "[DATE]"
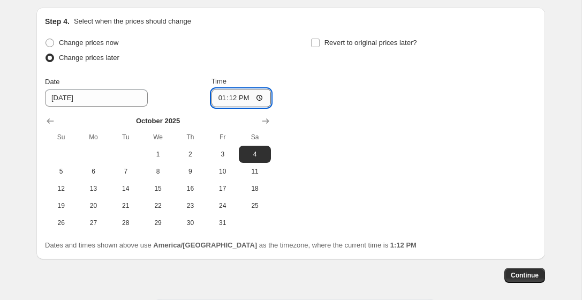
click at [235, 98] on input "13:12" at bounding box center [241, 98] width 60 height 18
click at [258, 98] on input "18:00" at bounding box center [241, 98] width 60 height 18
type input "06:00"
click at [383, 132] on div "Change prices now Change prices later Date [DATE] Time 06:00 [DATE] Su Mo Tu We…" at bounding box center [290, 133] width 491 height 196
click at [317, 42] on input "Revert to original prices later?" at bounding box center [315, 43] width 9 height 9
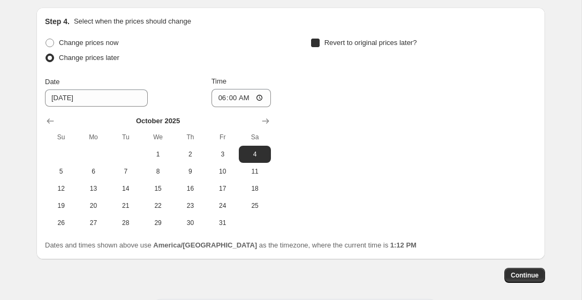
checkbox input "true"
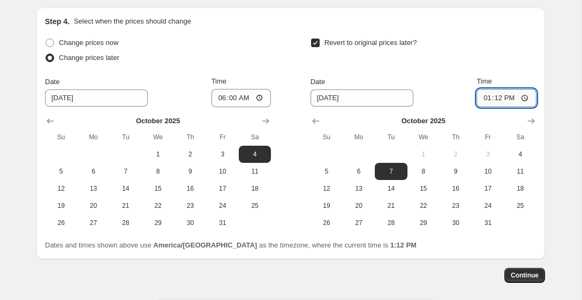
click at [498, 98] on input "13:12" at bounding box center [506, 98] width 60 height 18
click at [485, 97] on input "13:12" at bounding box center [506, 98] width 60 height 18
click at [523, 98] on input "12:00" at bounding box center [506, 98] width 60 height 18
type input "00:00"
click at [531, 69] on div "Revert to original prices later? Date [DATE] Time 00:00 [DATE] Su Mo Tu We Th F…" at bounding box center [423, 133] width 226 height 196
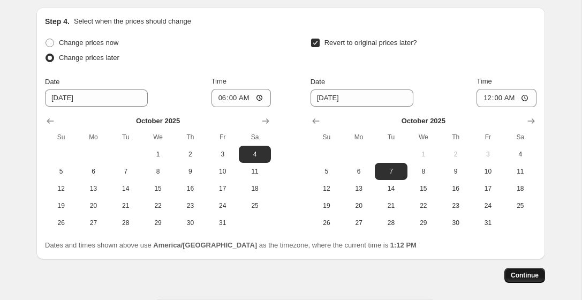
click at [516, 272] on span "Continue" at bounding box center [524, 275] width 28 height 9
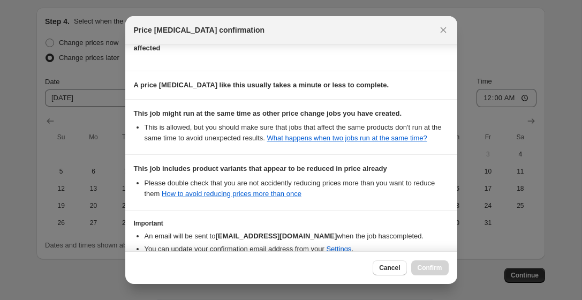
scroll to position [225, 0]
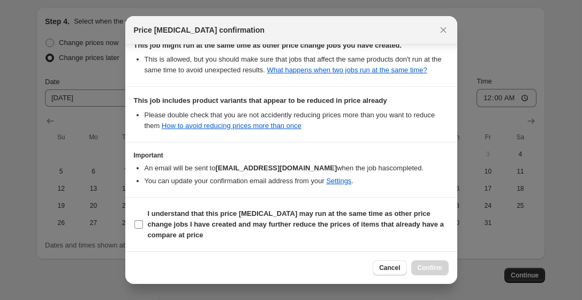
click at [140, 224] on input "I understand that this price [MEDICAL_DATA] may run at the same time as other p…" at bounding box center [138, 224] width 9 height 9
checkbox input "true"
click at [424, 264] on span "Confirm" at bounding box center [429, 267] width 25 height 9
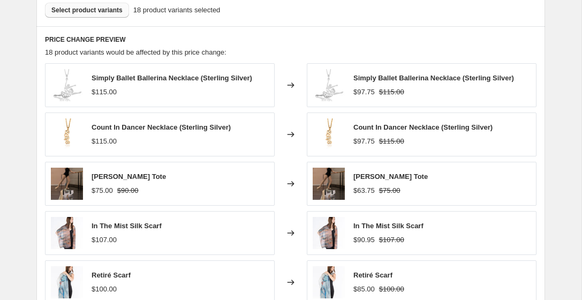
scroll to position [663, 0]
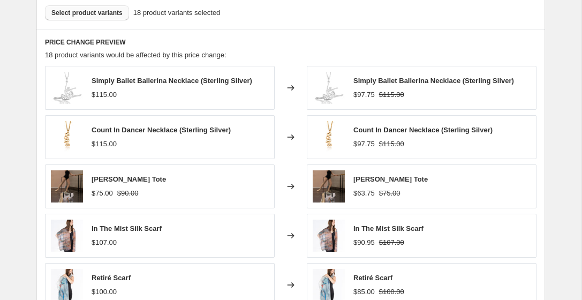
click at [99, 12] on span "Select product variants" at bounding box center [86, 13] width 71 height 9
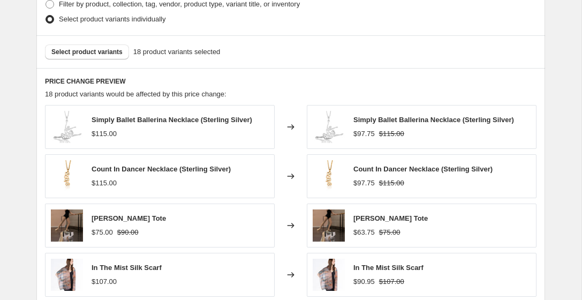
scroll to position [613, 0]
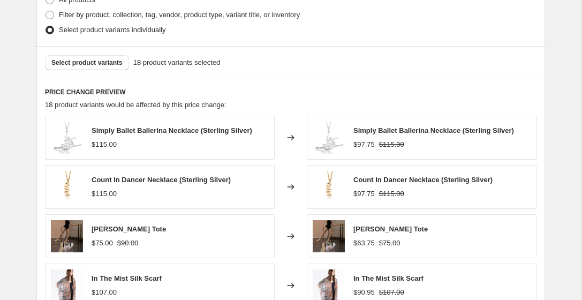
click at [154, 63] on span "18 product variants selected" at bounding box center [176, 62] width 87 height 11
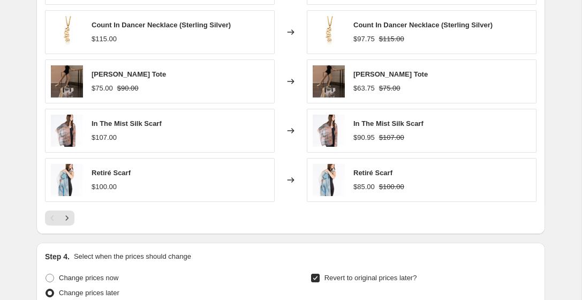
scroll to position [770, 0]
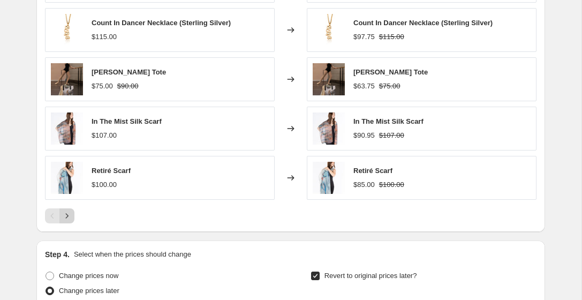
click at [66, 215] on icon "Next" at bounding box center [67, 215] width 11 height 11
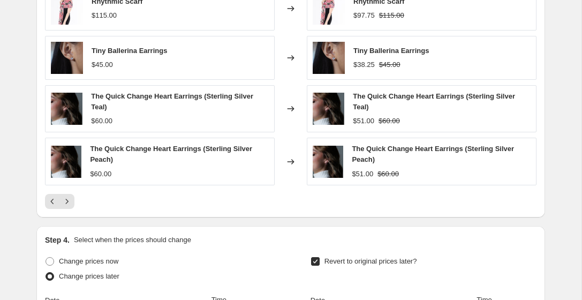
scroll to position [792, 0]
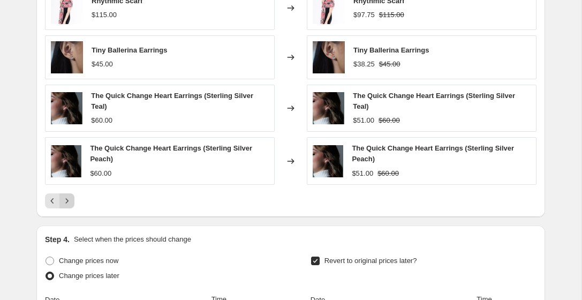
click at [70, 202] on icon "Next" at bounding box center [67, 200] width 11 height 11
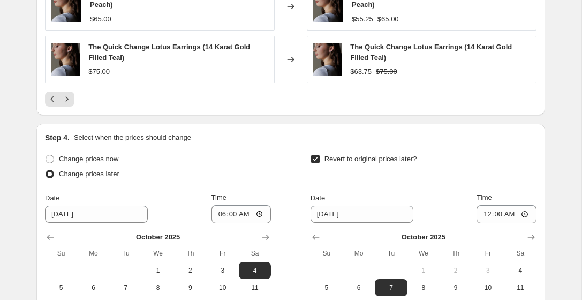
scroll to position [1068, 0]
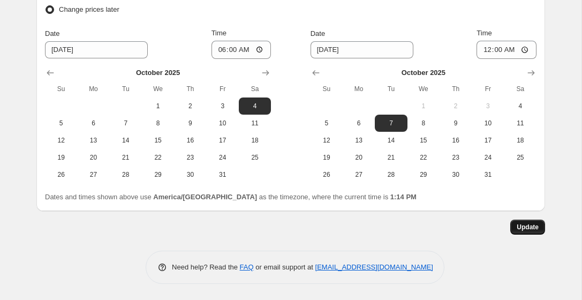
click at [524, 232] on button "Update" at bounding box center [527, 226] width 35 height 15
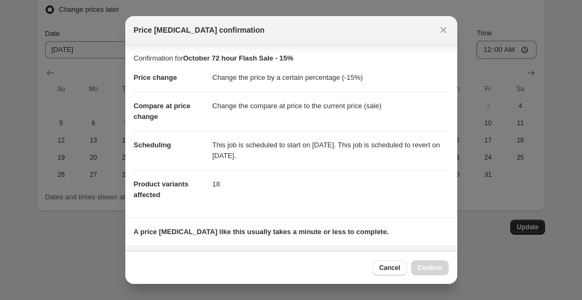
scroll to position [225, 0]
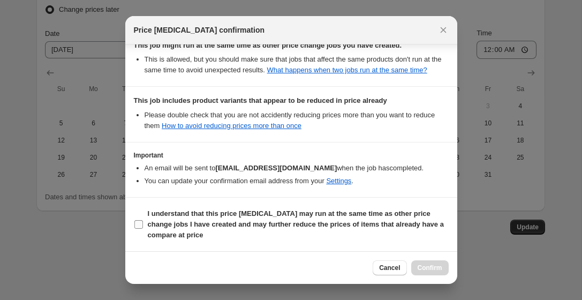
click at [138, 223] on input "I understand that this price [MEDICAL_DATA] may run at the same time as other p…" at bounding box center [138, 224] width 9 height 9
checkbox input "true"
click at [424, 266] on span "Confirm" at bounding box center [429, 267] width 25 height 9
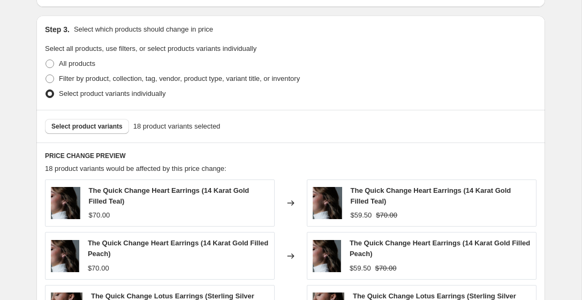
scroll to position [0, 0]
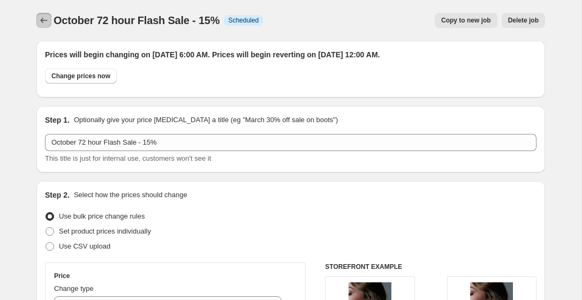
click at [42, 19] on icon "Price change jobs" at bounding box center [44, 20] width 7 height 5
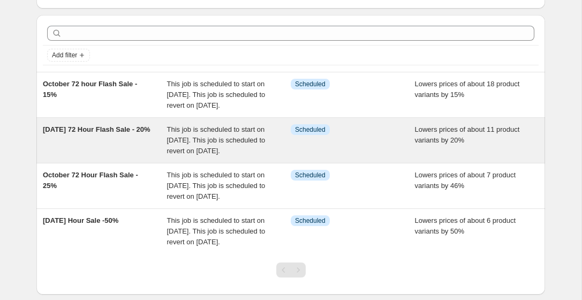
scroll to position [106, 0]
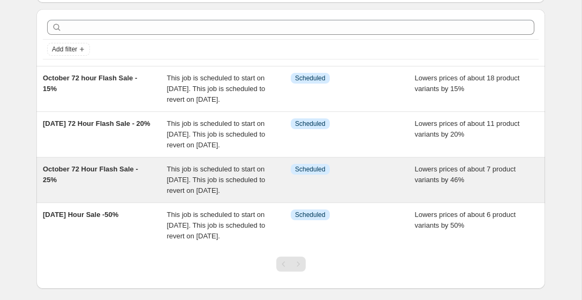
click at [128, 196] on div "October 72 Hour Flash Sale - 25%" at bounding box center [105, 180] width 124 height 32
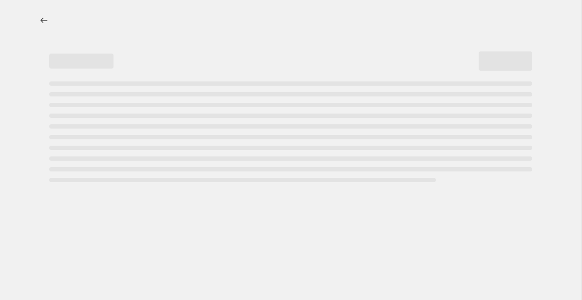
select select "percentage"
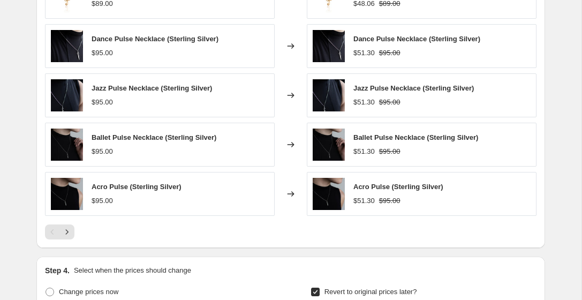
scroll to position [754, 0]
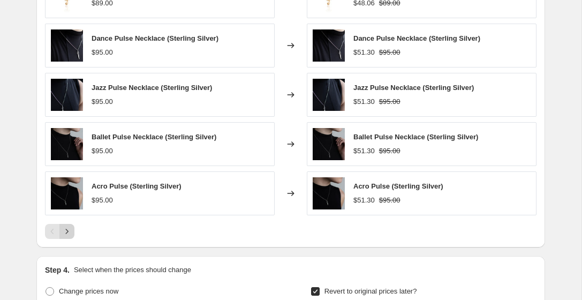
click at [66, 233] on icon "Next" at bounding box center [67, 231] width 11 height 11
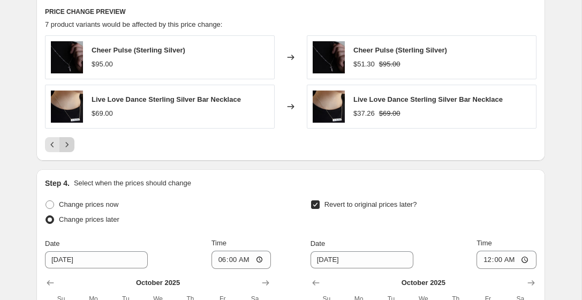
scroll to position [669, 0]
